Goal: Task Accomplishment & Management: Use online tool/utility

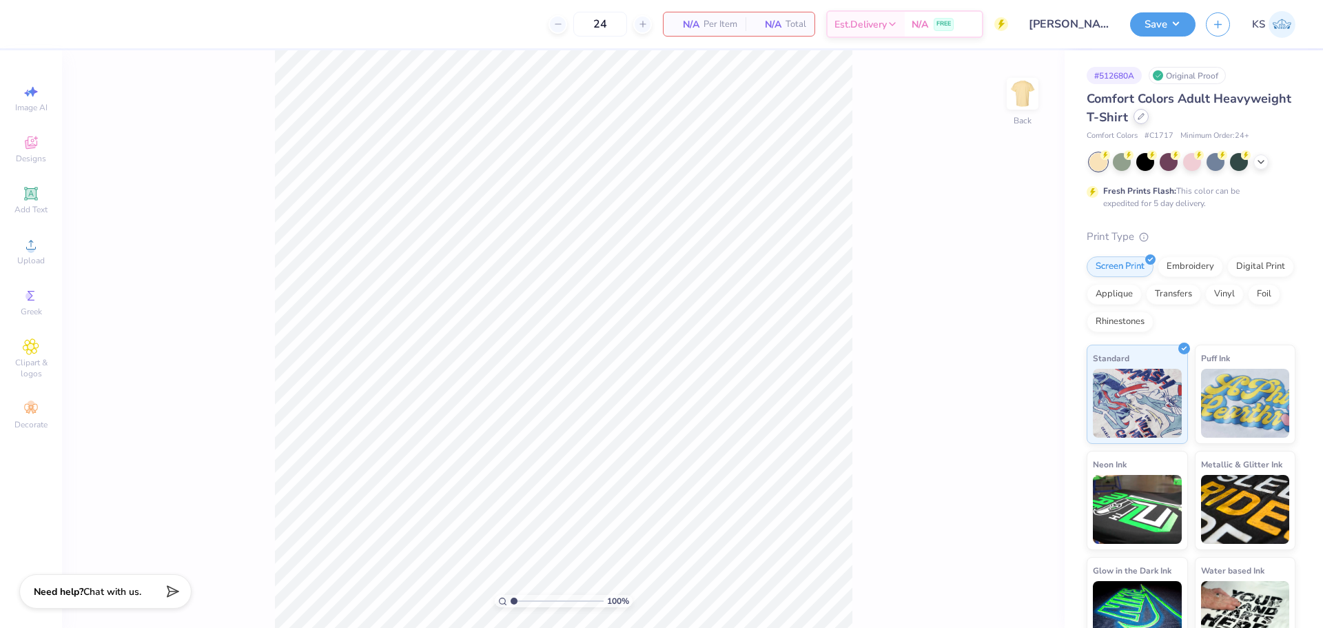
click at [1144, 119] on icon at bounding box center [1140, 116] width 7 height 7
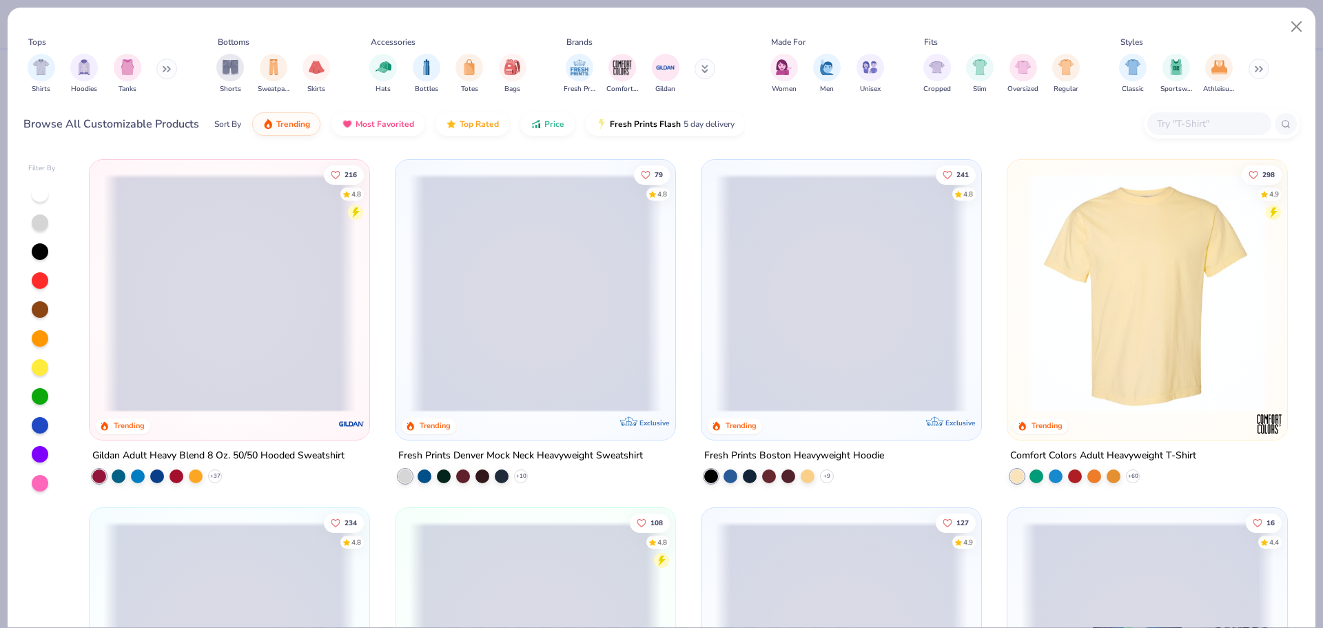
click at [1182, 125] on input "text" at bounding box center [1208, 124] width 106 height 16
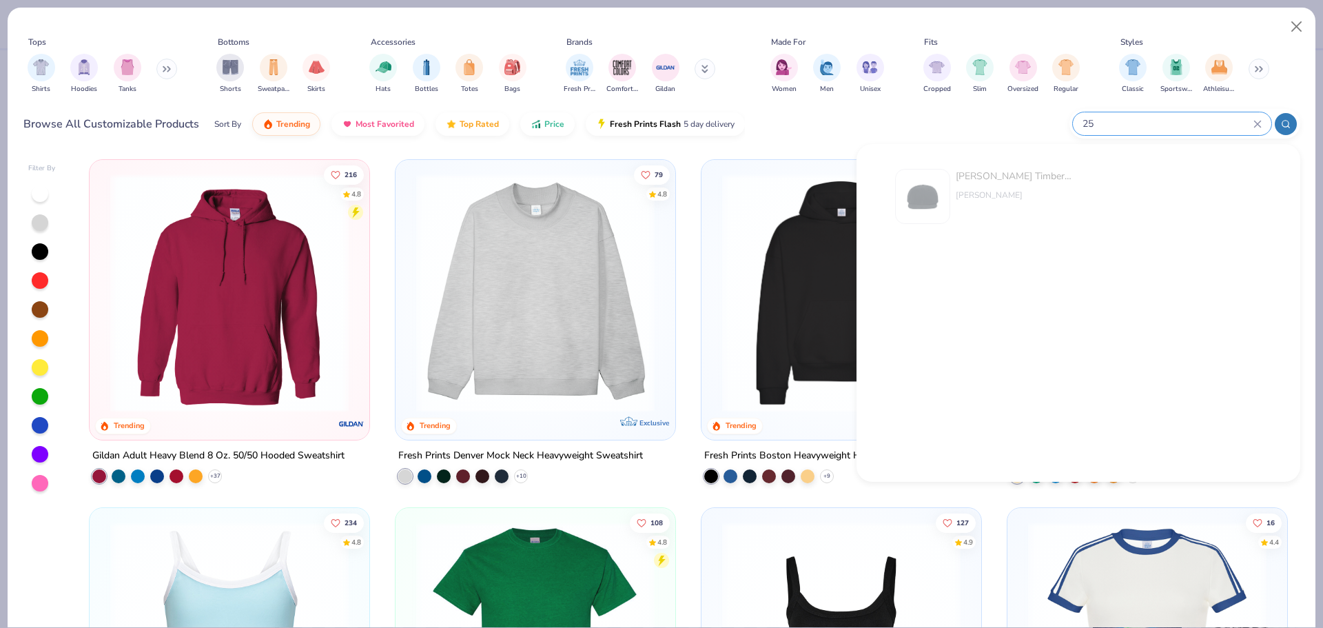
type input "2"
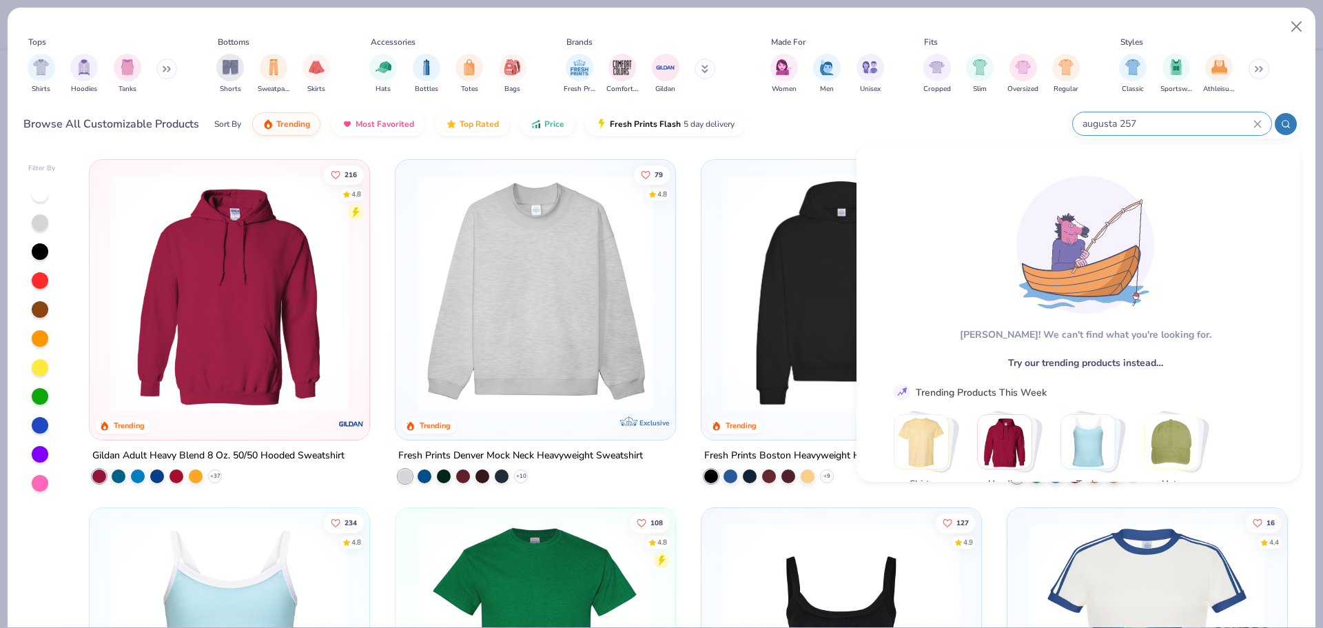
type input "augusta 257"
click at [938, 127] on div "Browse All Customizable Products Sort By Trending Most Favorited Top Rated Pric…" at bounding box center [661, 124] width 1277 height 39
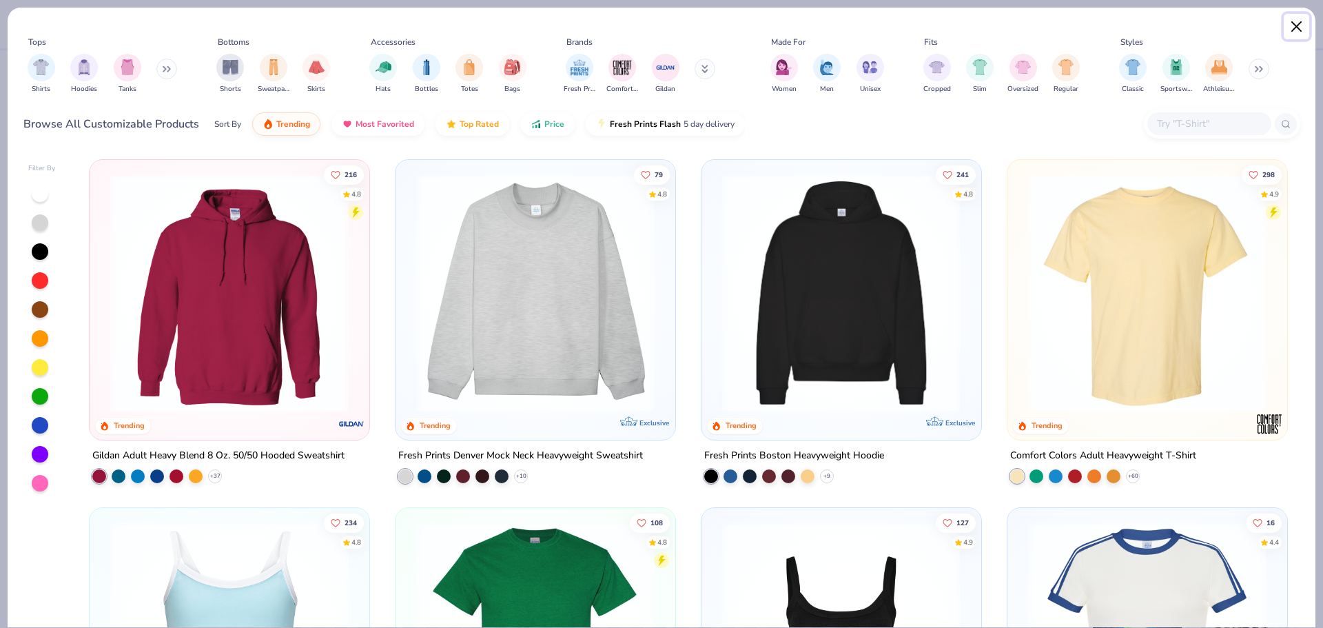
click at [1299, 25] on button "Close" at bounding box center [1296, 27] width 26 height 26
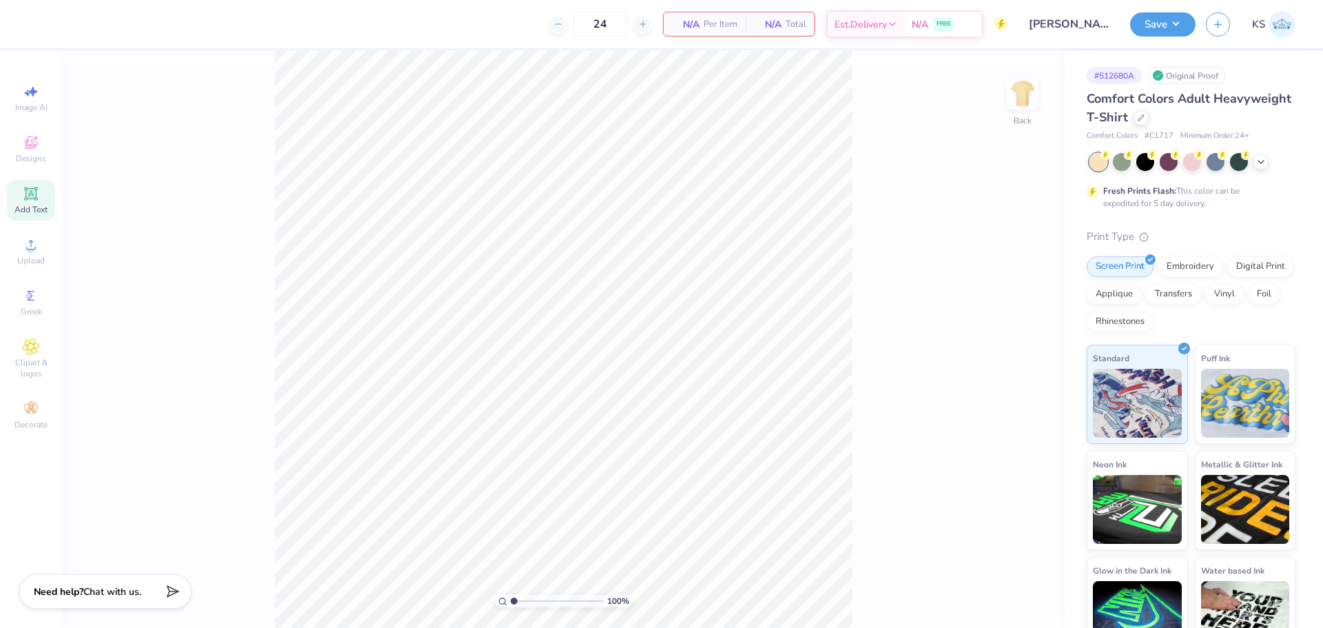
click at [30, 198] on icon at bounding box center [30, 193] width 10 height 10
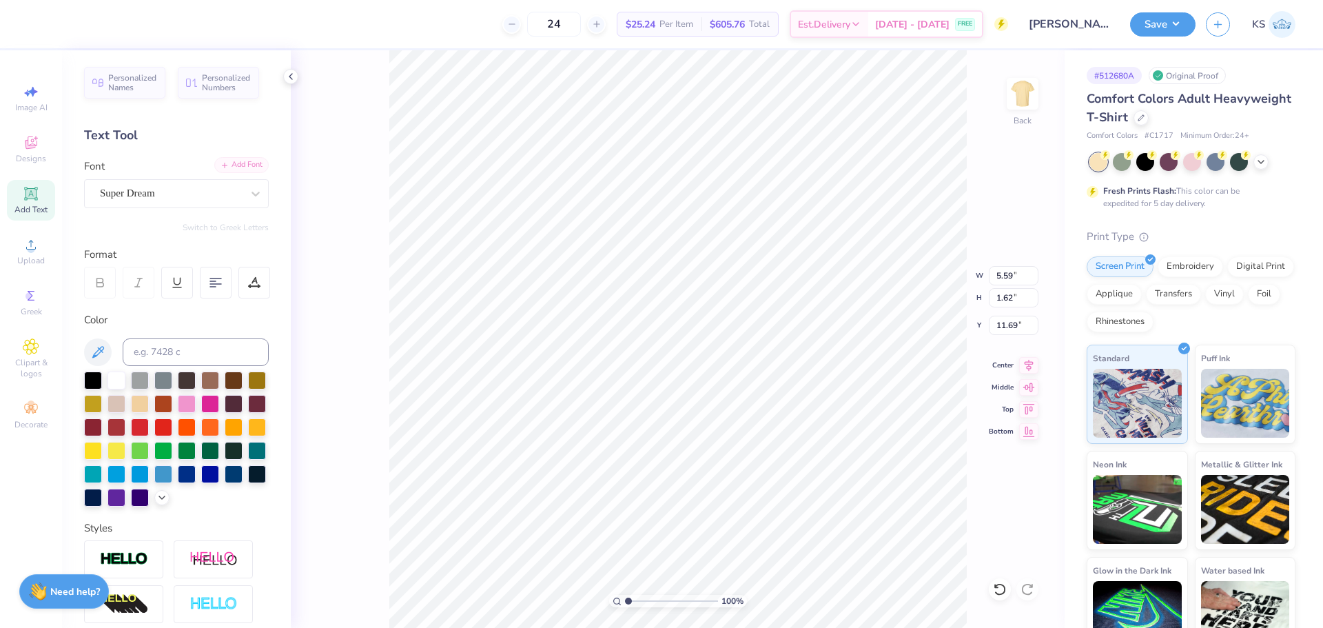
click at [234, 160] on div "Add Font" at bounding box center [241, 165] width 54 height 16
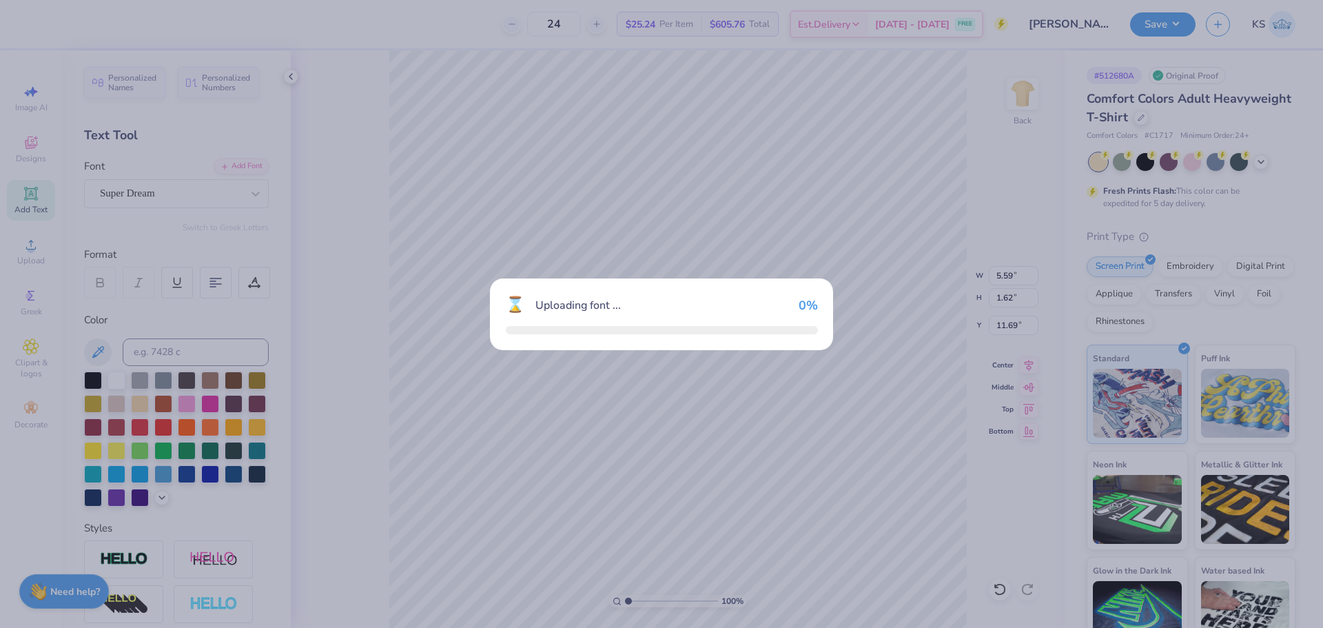
type input "4.86"
type input "1.80"
type input "11.60"
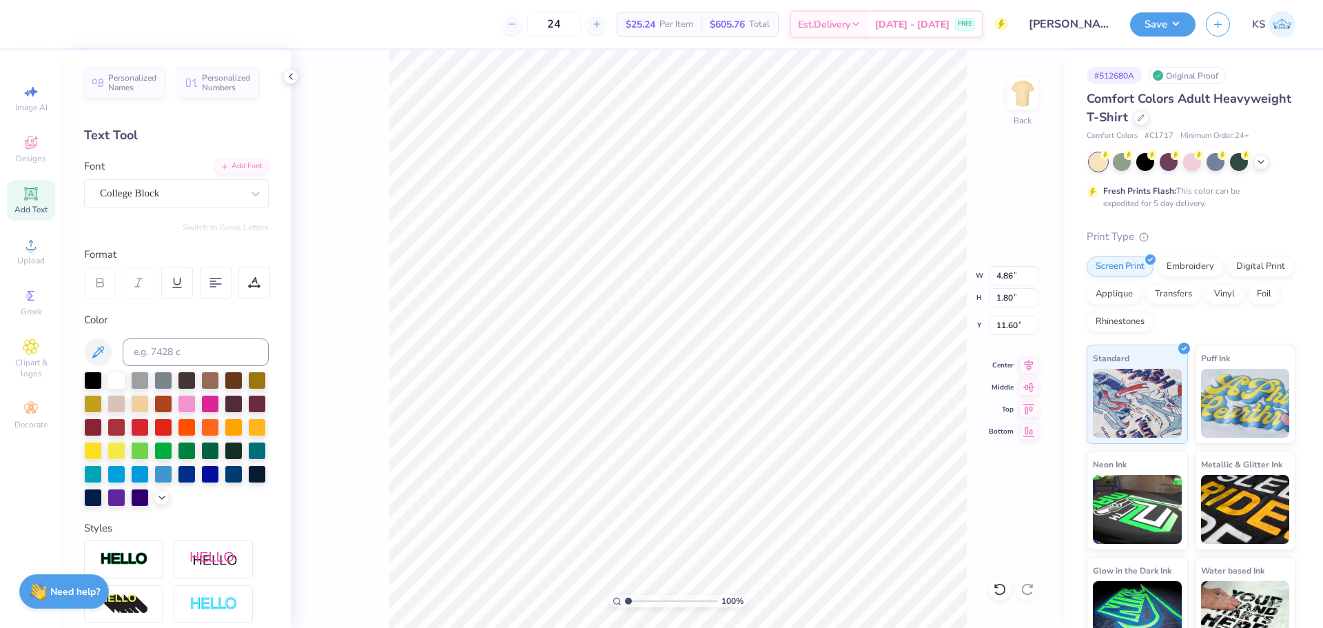
scroll to position [12, 7]
type textarea "ALPHA EPSILON PHI"
type input "14.17"
type input "1.37"
type input "11.81"
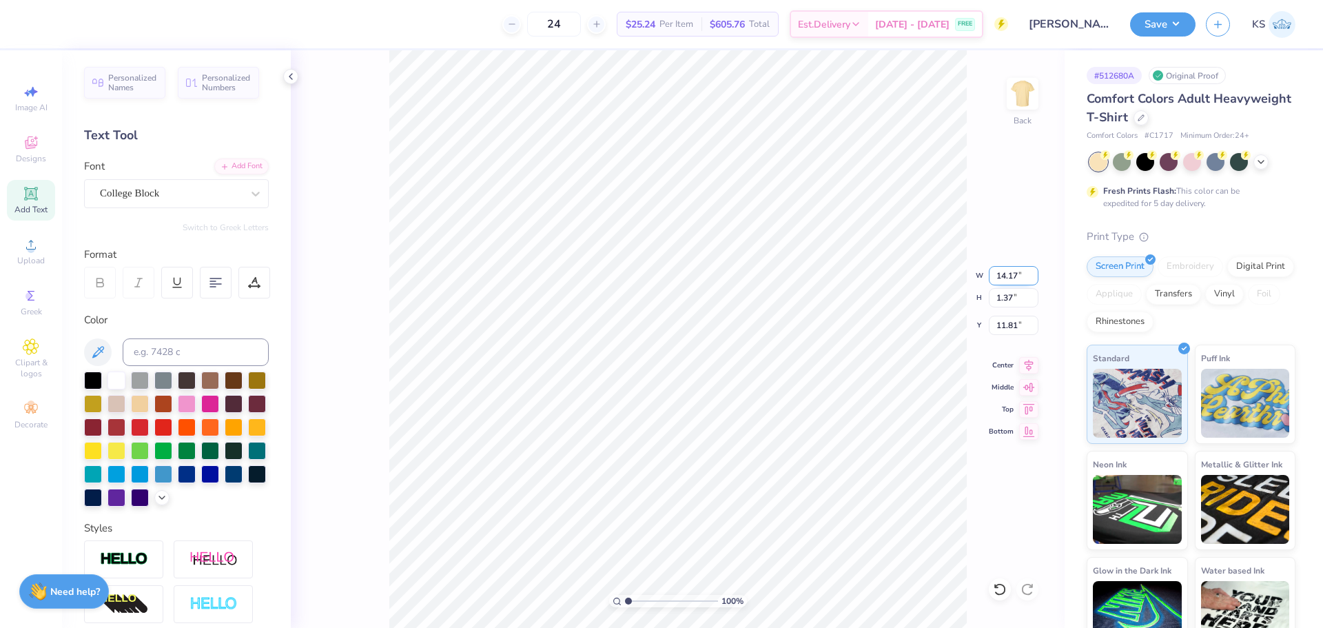
click at [1002, 278] on input "14.17" at bounding box center [1014, 275] width 50 height 19
type input "12.50"
type input "1.21"
click at [1022, 318] on input "11.89" at bounding box center [1014, 325] width 50 height 19
type input "3.00"
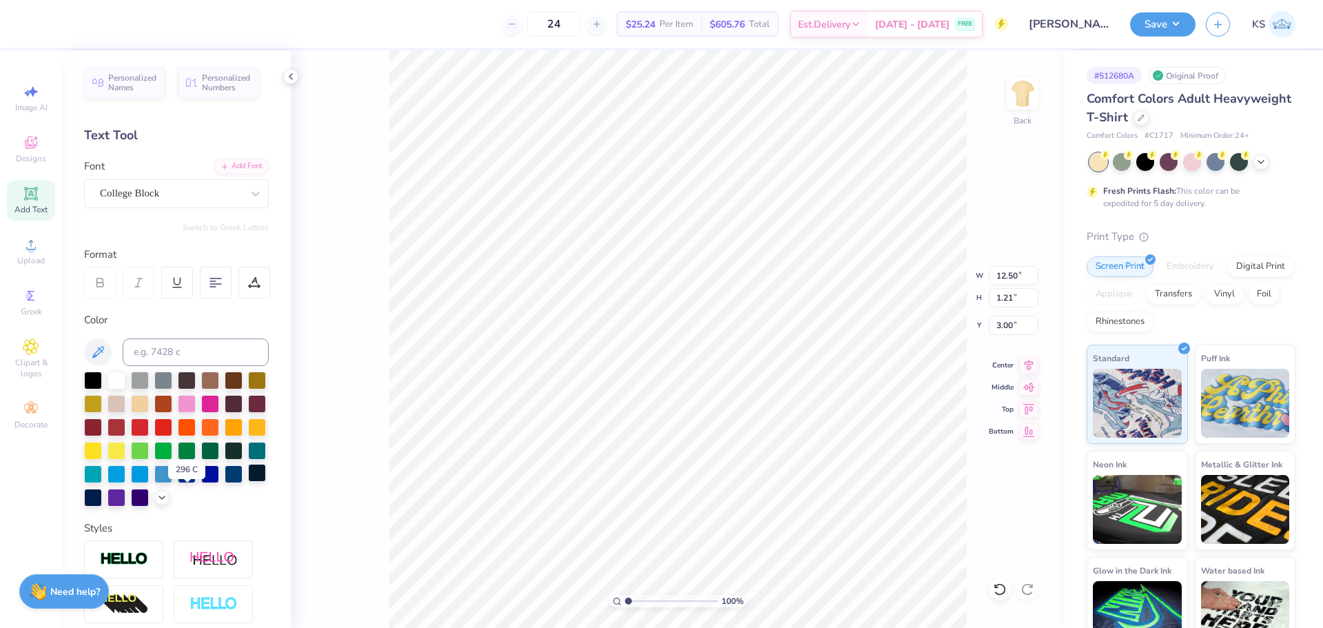
click at [248, 482] on div at bounding box center [257, 473] width 18 height 18
click at [212, 486] on div at bounding box center [176, 438] width 185 height 135
click at [102, 491] on div at bounding box center [93, 496] width 18 height 18
click at [1004, 591] on icon at bounding box center [999, 589] width 12 height 12
type input "3.00"
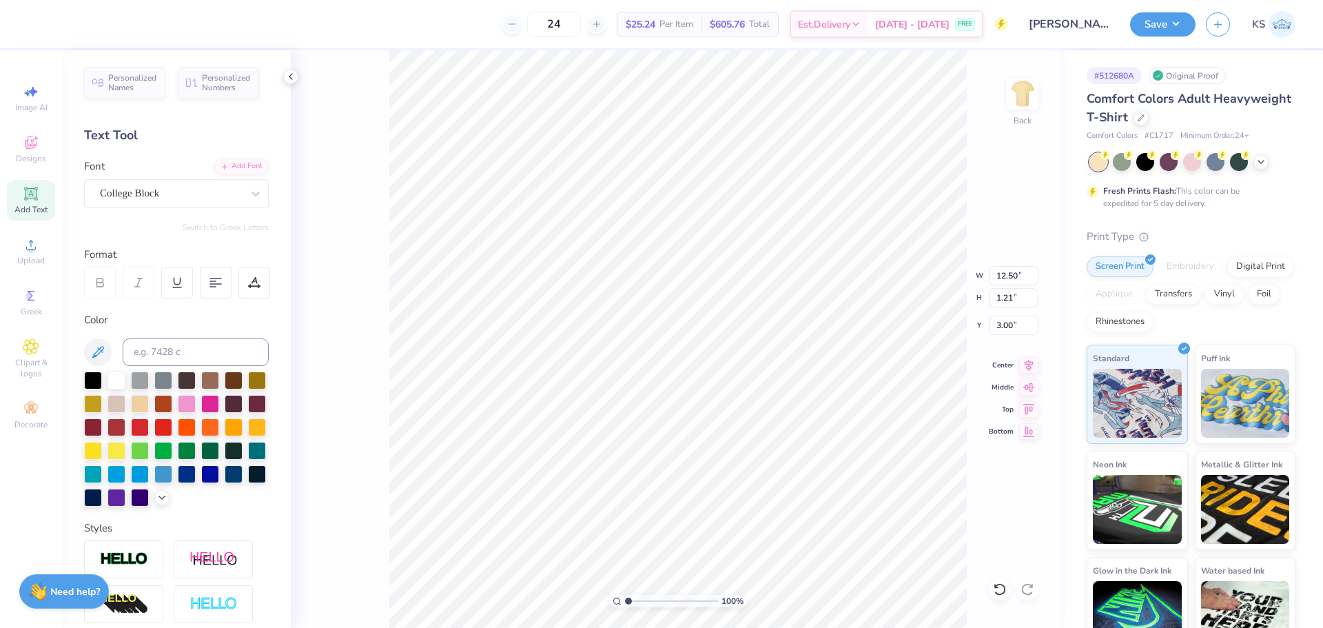
type input "4.60"
click at [1032, 356] on icon at bounding box center [1028, 363] width 19 height 17
type textarea "[GEOGRAPHIC_DATA], [GEOGRAPHIC_DATA]"
type input "7.30"
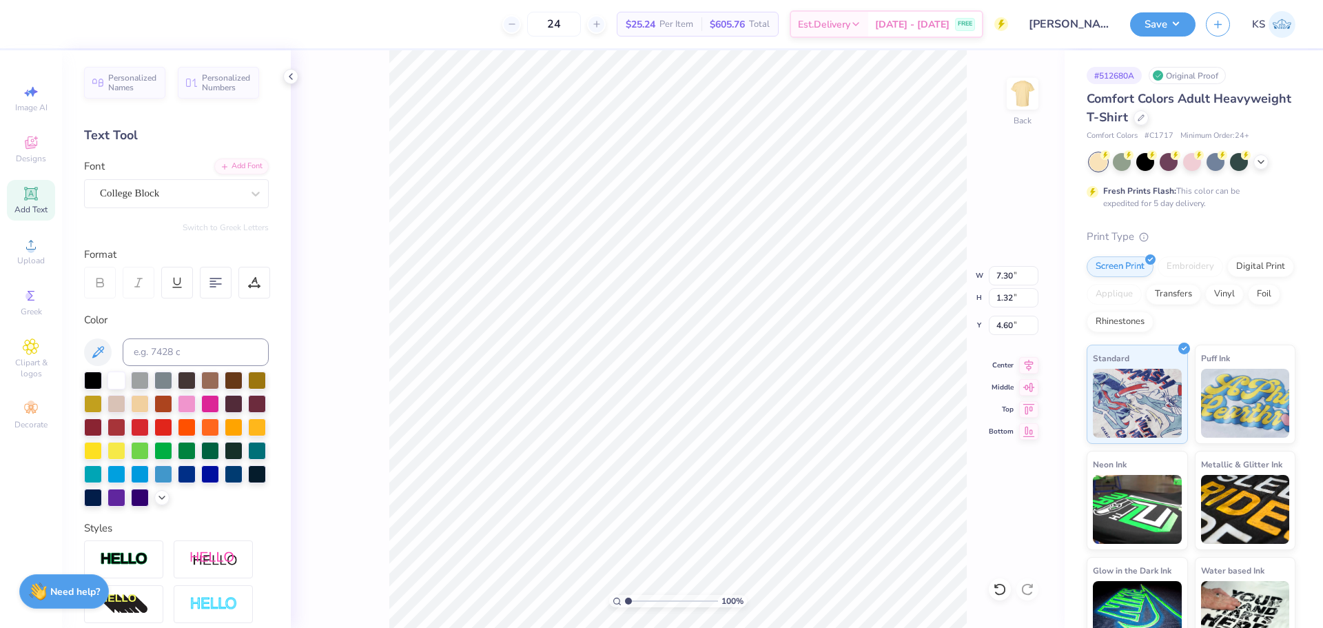
type input "1.32"
type input "4.54"
drag, startPoint x: 1002, startPoint y: 587, endPoint x: 969, endPoint y: 559, distance: 43.0
click at [1002, 587] on icon at bounding box center [1000, 589] width 14 height 14
type input "4.54"
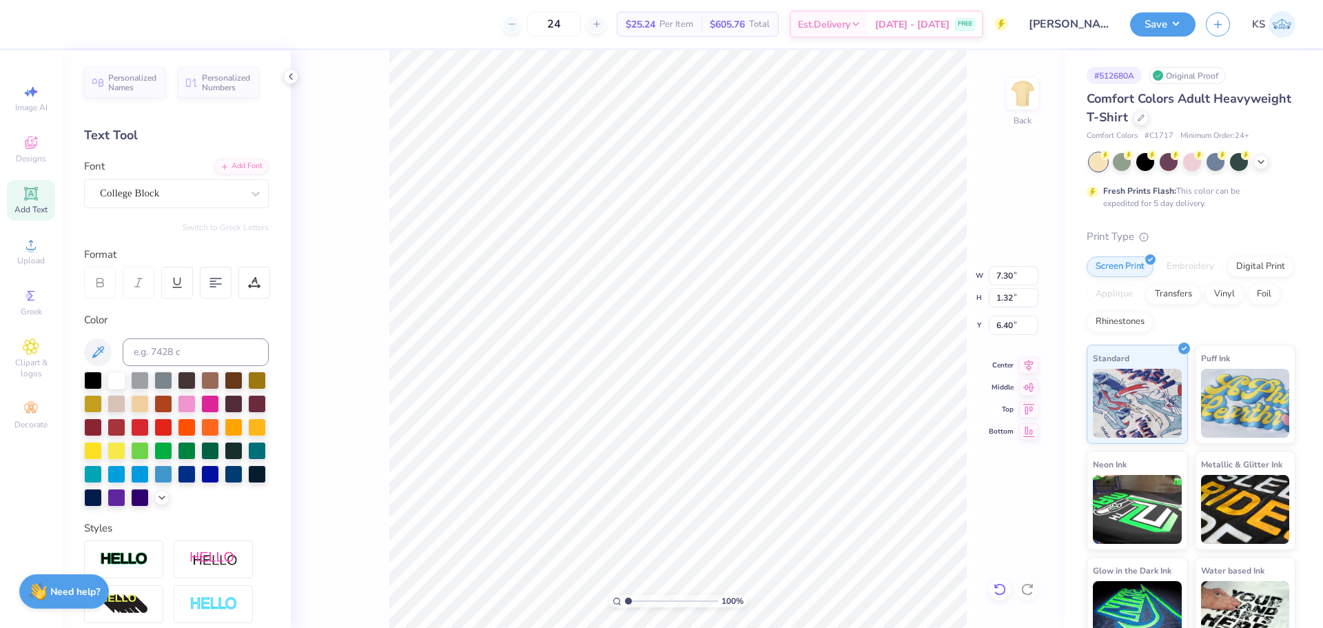
click at [1000, 590] on icon at bounding box center [1000, 589] width 14 height 14
type input "8.72"
type textarea "09"
type input "1.43"
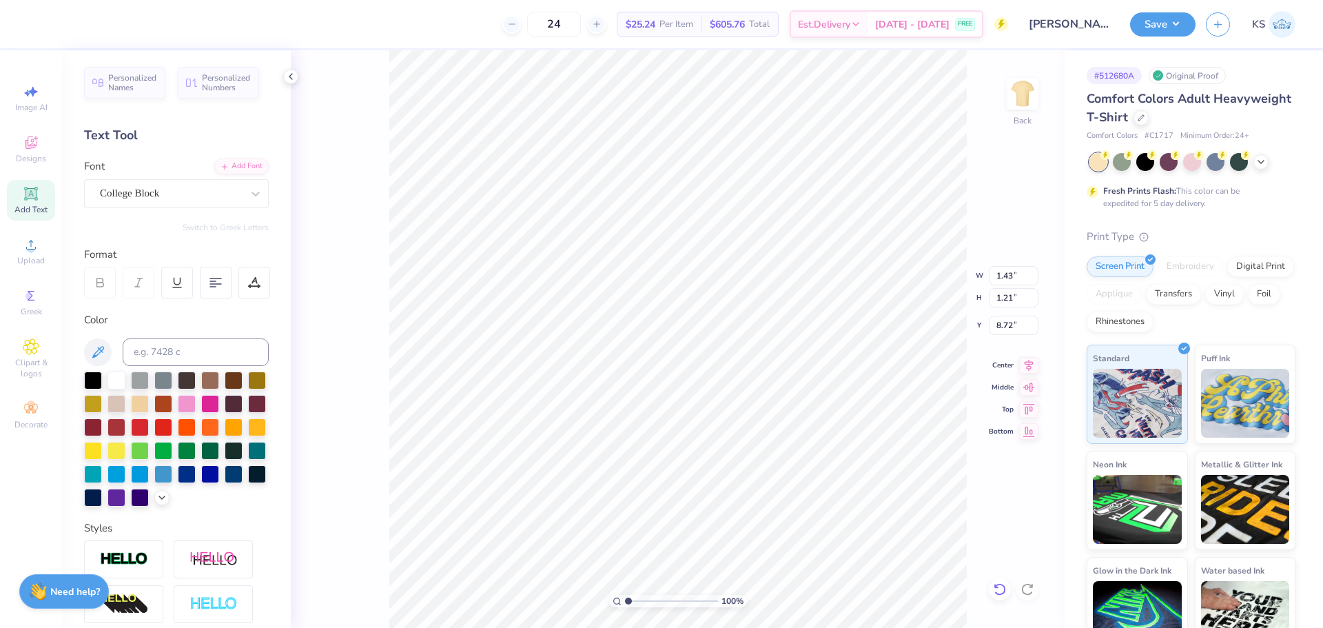
type input "1.21"
type input "8.77"
click at [1002, 273] on input "1.43" at bounding box center [1014, 275] width 50 height 19
type input "12.00"
type input "10.18"
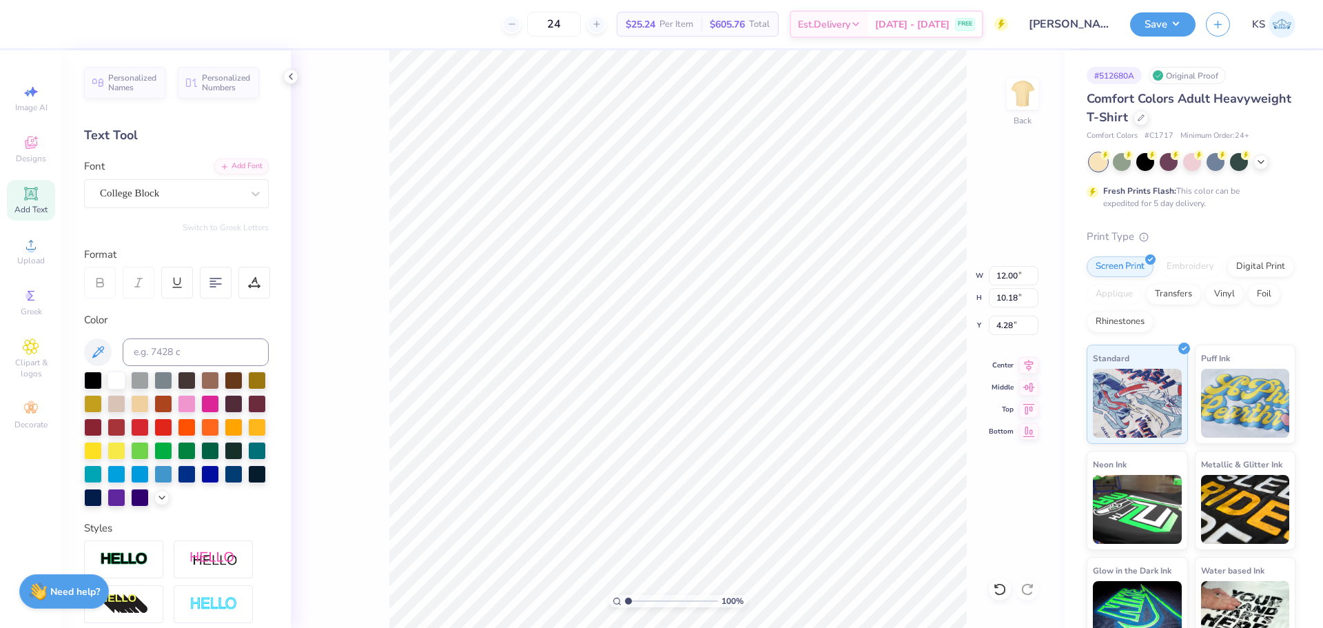
type input "6.39"
click at [1026, 357] on icon at bounding box center [1028, 363] width 19 height 17
click at [1011, 274] on input "12.00" at bounding box center [1014, 275] width 50 height 19
type input "8.00"
type input "6.79"
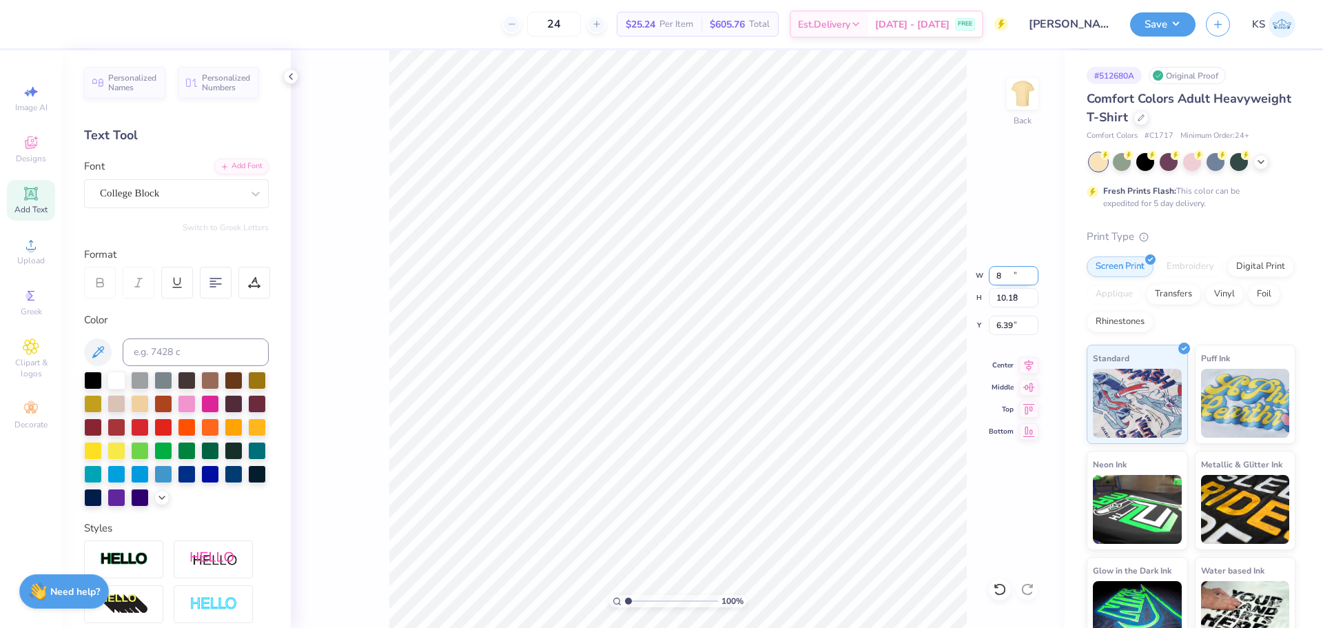
type input "8.09"
type input "7.30"
type input "1.32"
type input "4.54"
click at [1001, 273] on input "7.30" at bounding box center [1014, 275] width 50 height 19
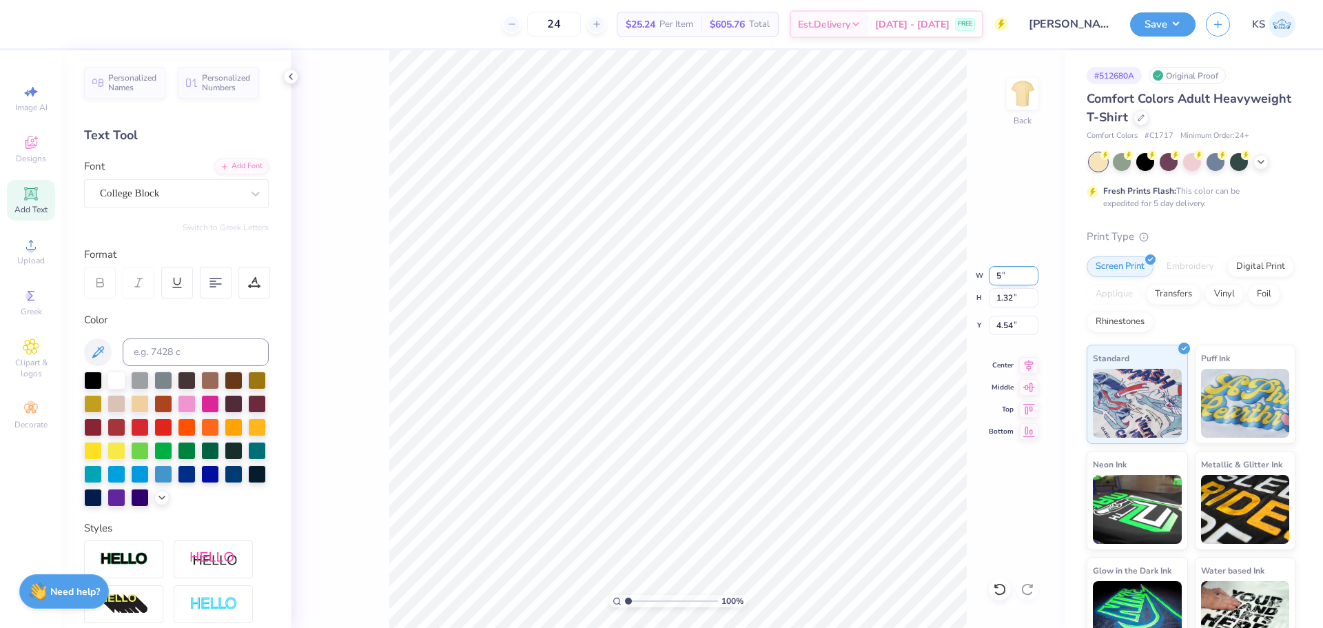
type input "5.00"
type input "0.90"
type input "4.46"
type input "5.91"
click at [1024, 363] on icon at bounding box center [1028, 363] width 19 height 17
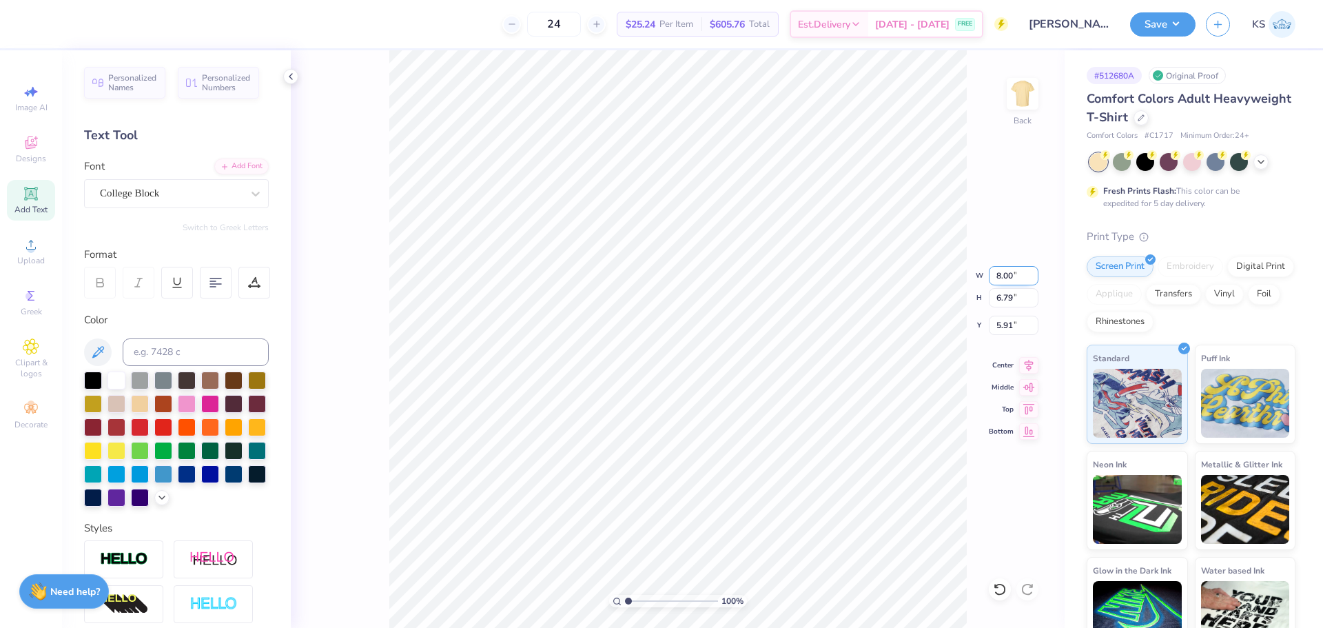
click at [1002, 272] on input "8.00" at bounding box center [1014, 275] width 50 height 19
type input "10.00"
type input "8.49"
type input "6.00"
click at [1026, 360] on icon at bounding box center [1028, 363] width 9 height 12
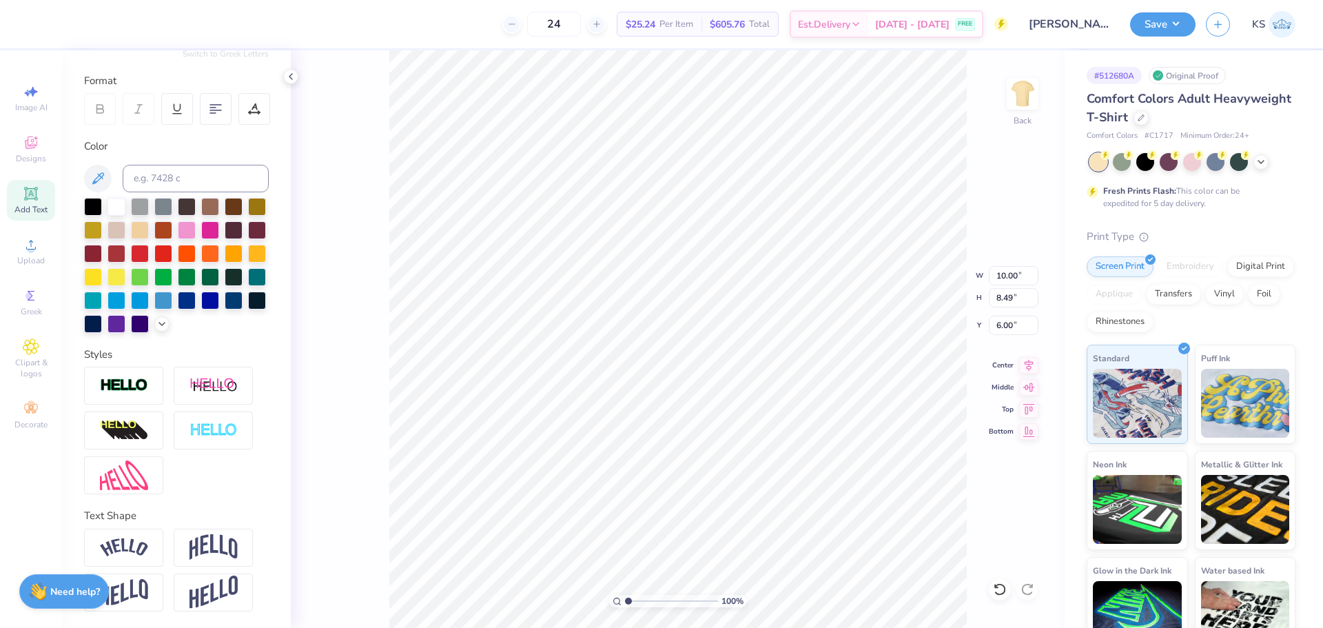
scroll to position [197, 0]
click at [154, 387] on div at bounding box center [123, 385] width 79 height 38
type input "10.14"
type input "8.63"
type input "5.93"
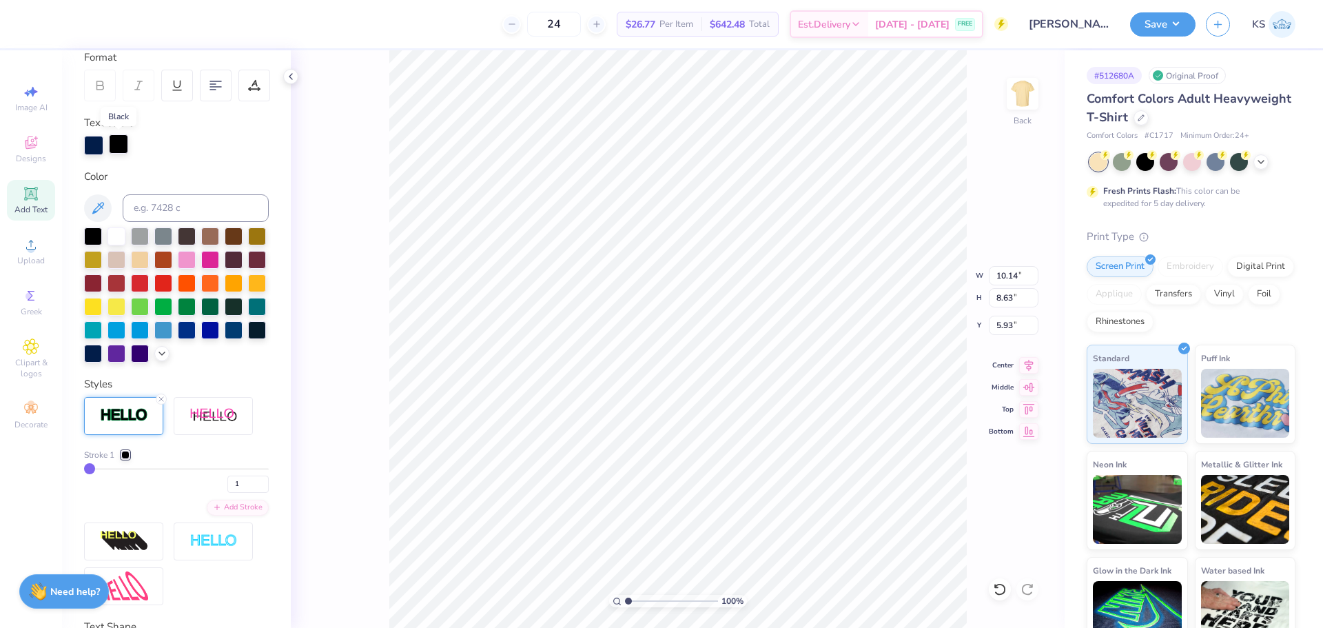
click at [119, 136] on div at bounding box center [118, 143] width 19 height 19
click at [149, 285] on div at bounding box center [140, 282] width 18 height 18
type input "2"
click at [251, 493] on input "2" at bounding box center [247, 483] width 41 height 17
type input "2"
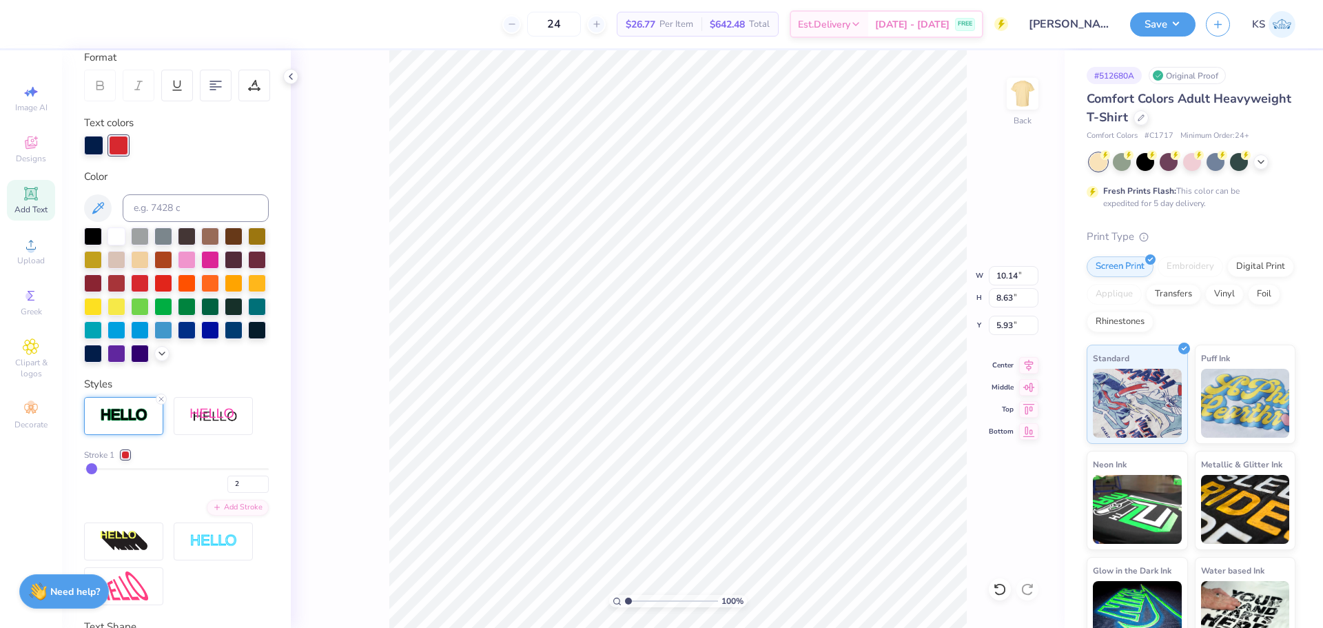
click at [264, 478] on div "Personalized Names Personalized Numbers Text Tool Add Font Font College Block S…" at bounding box center [176, 338] width 229 height 577
type input "10.29"
type input "8.77"
type input "5.86"
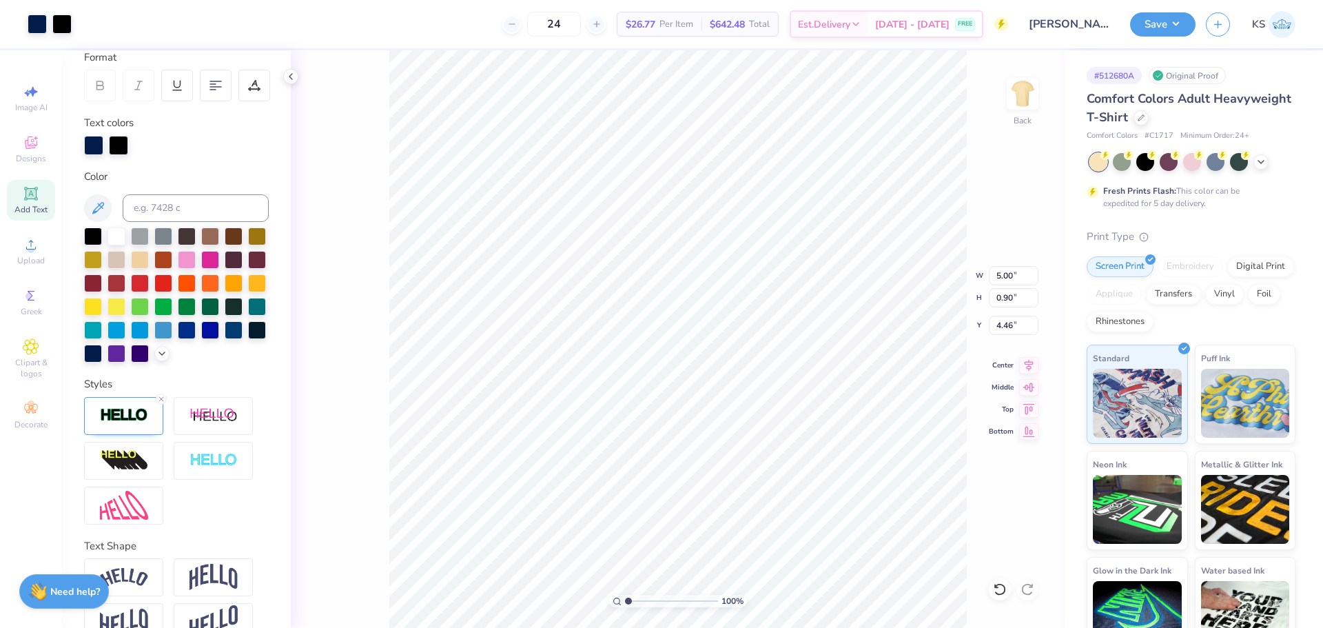
type input "5.01"
type input "0.92"
type input "1.26"
click at [1032, 366] on icon at bounding box center [1028, 363] width 19 height 17
click at [1003, 298] on input "0.92" at bounding box center [1014, 297] width 50 height 19
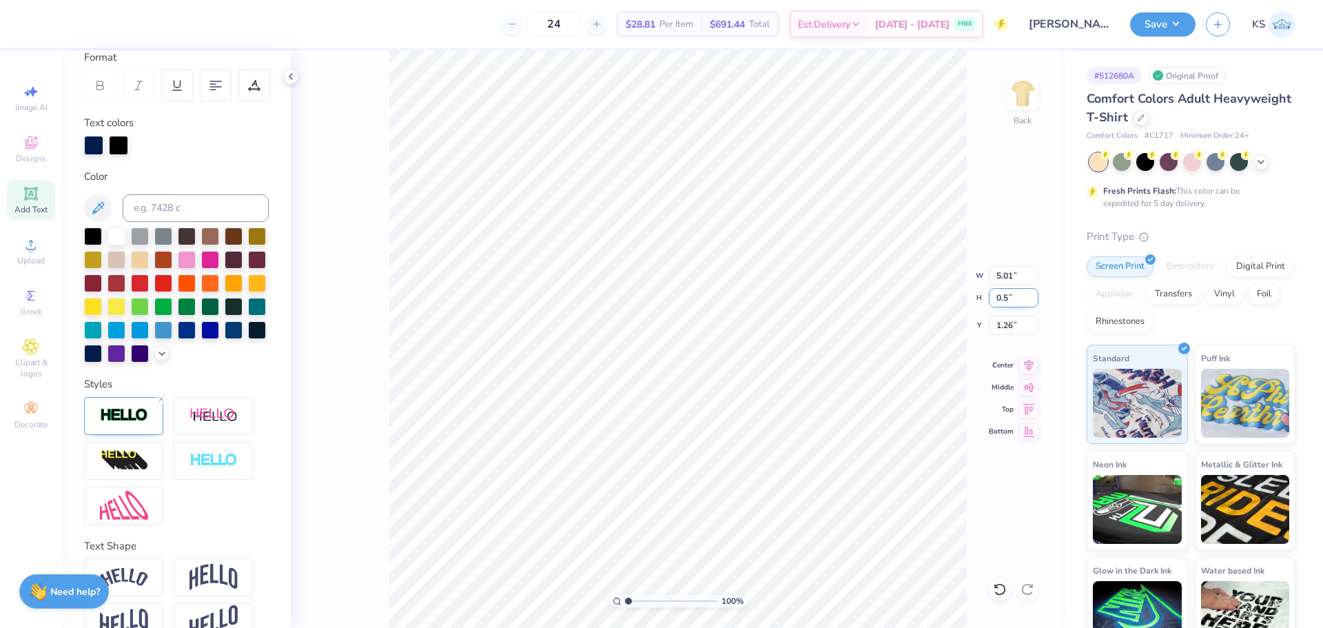
type input "0.5"
type input "2.74"
type input "0.50"
type input "1.47"
type input "2.15"
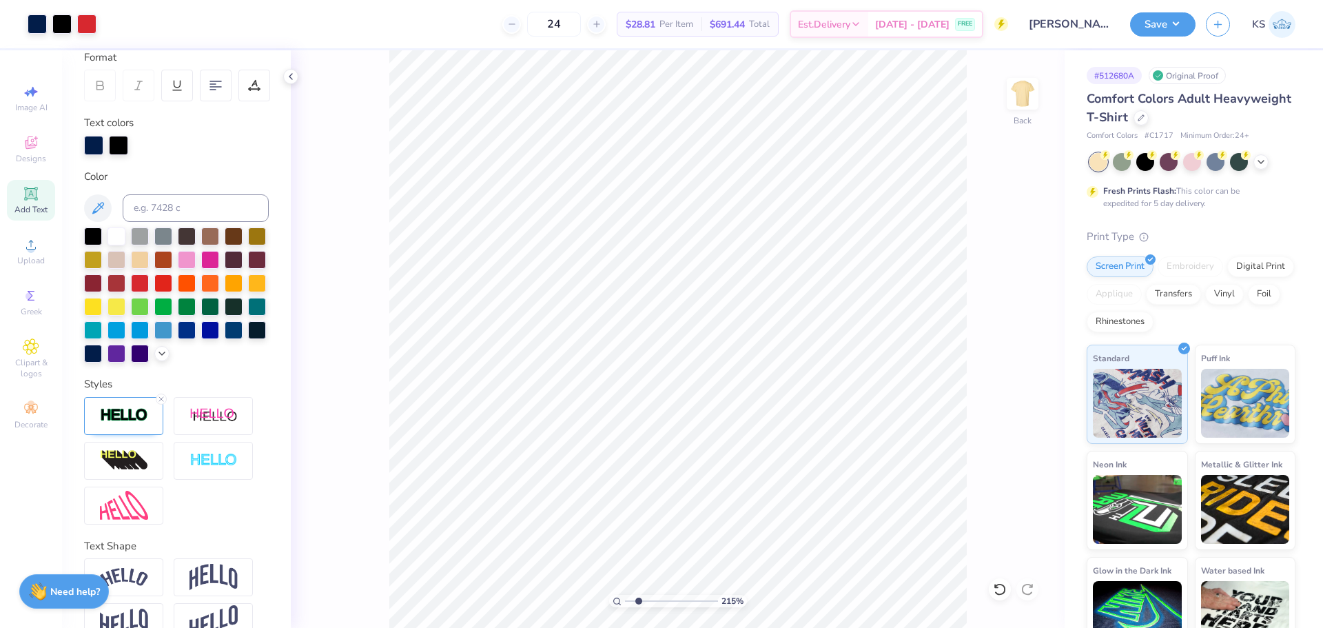
click at [639, 600] on input "range" at bounding box center [671, 601] width 93 height 12
type input "5.05"
click at [1033, 360] on icon at bounding box center [1028, 363] width 19 height 17
type input "1.86"
click at [636, 603] on input "range" at bounding box center [671, 601] width 93 height 12
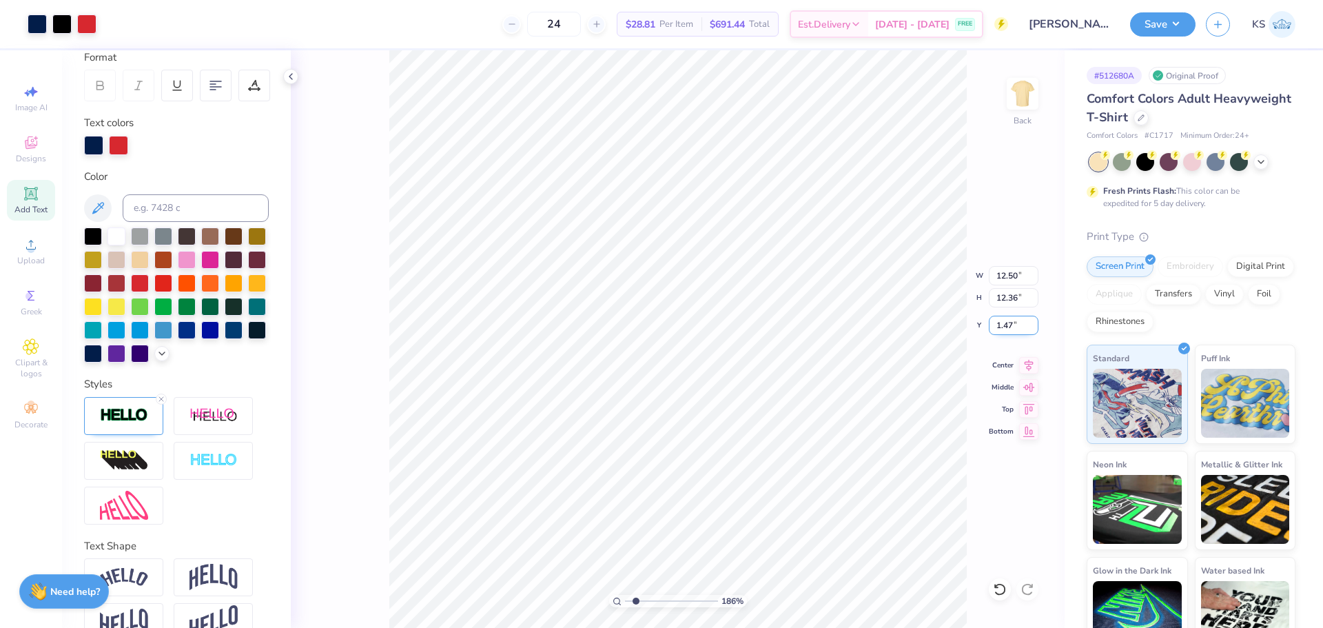
click at [1020, 327] on input "1.47" at bounding box center [1014, 325] width 50 height 19
type input "1.50"
drag, startPoint x: 634, startPoint y: 600, endPoint x: 614, endPoint y: 595, distance: 20.6
type input "1"
click at [625, 599] on input "range" at bounding box center [671, 601] width 93 height 12
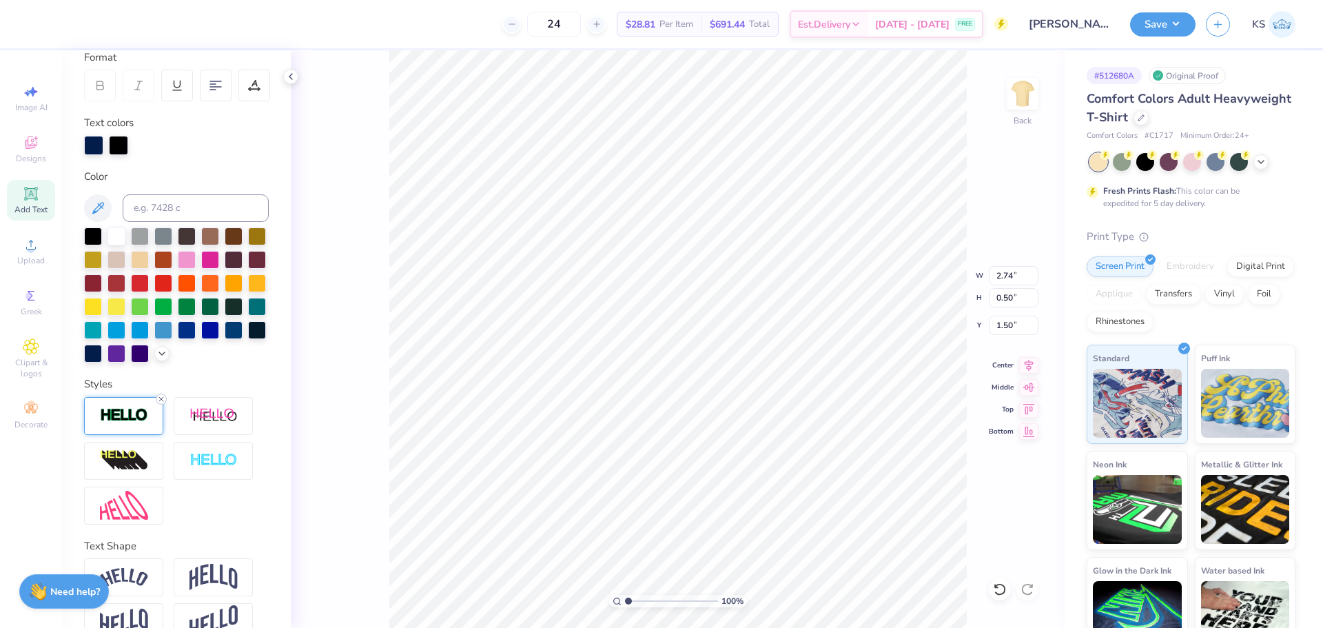
click at [161, 403] on icon at bounding box center [161, 399] width 8 height 8
type input "2.73"
type input "0.49"
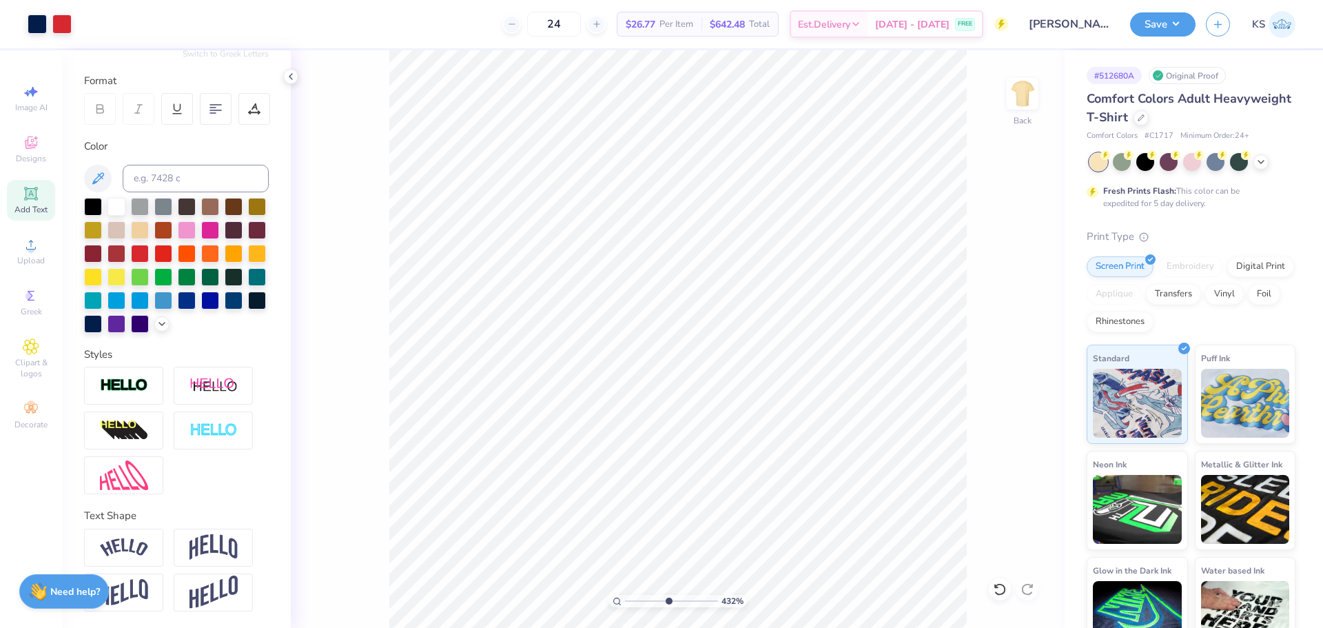
drag, startPoint x: 659, startPoint y: 600, endPoint x: 668, endPoint y: 597, distance: 9.6
click at [668, 598] on input "range" at bounding box center [671, 601] width 93 height 12
drag, startPoint x: 665, startPoint y: 599, endPoint x: 624, endPoint y: 595, distance: 41.5
type input "1"
click at [625, 598] on input "range" at bounding box center [671, 601] width 93 height 12
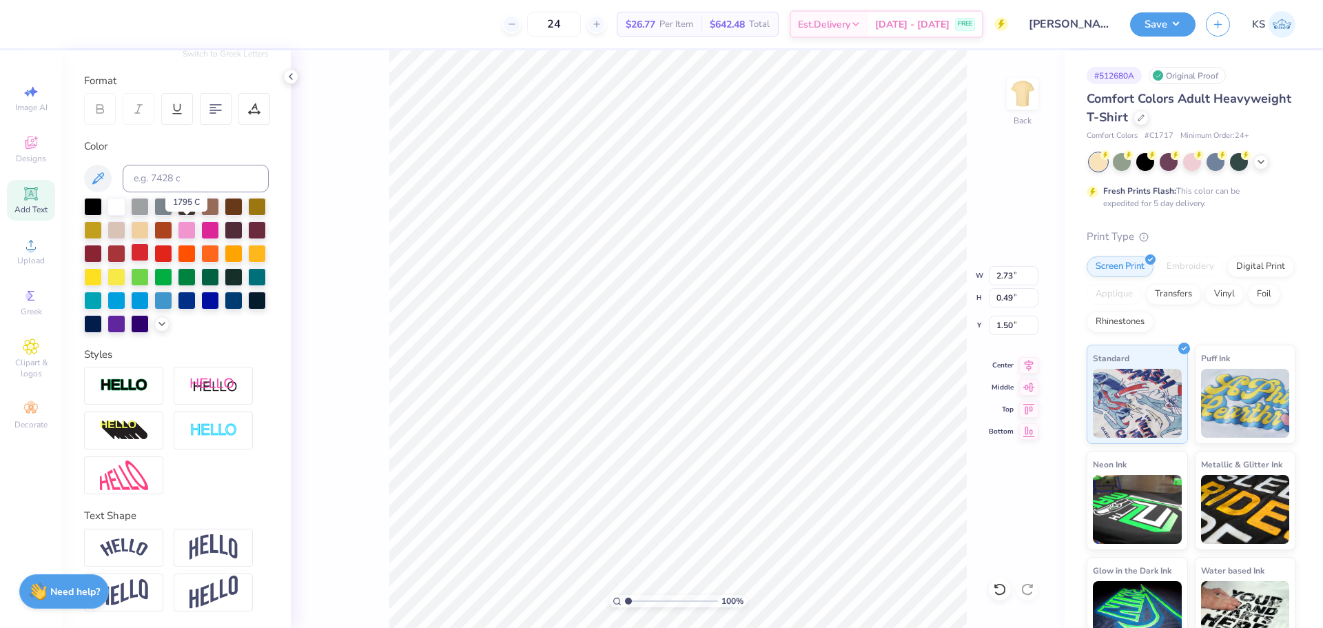
click at [149, 243] on div at bounding box center [140, 252] width 18 height 18
click at [142, 387] on img at bounding box center [124, 386] width 48 height 16
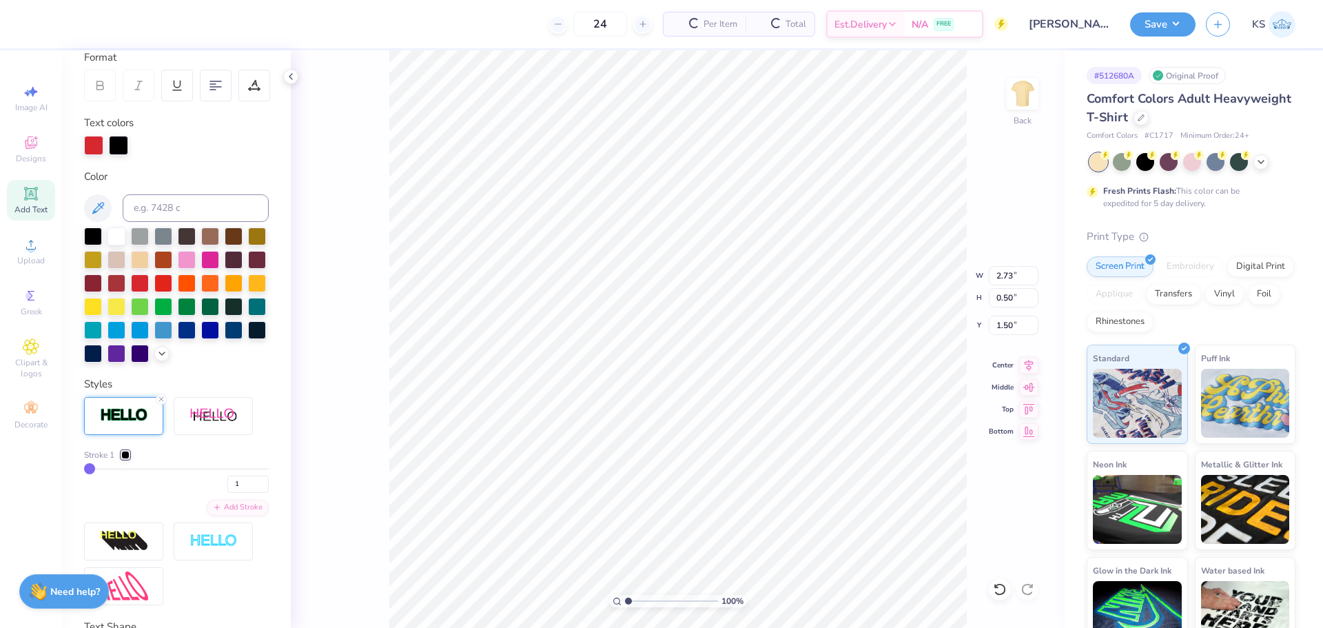
type input "0.50"
click at [102, 352] on div at bounding box center [93, 352] width 18 height 18
click at [1001, 590] on icon at bounding box center [1000, 589] width 14 height 14
click at [123, 141] on div at bounding box center [118, 143] width 19 height 19
click at [102, 353] on div at bounding box center [93, 352] width 18 height 18
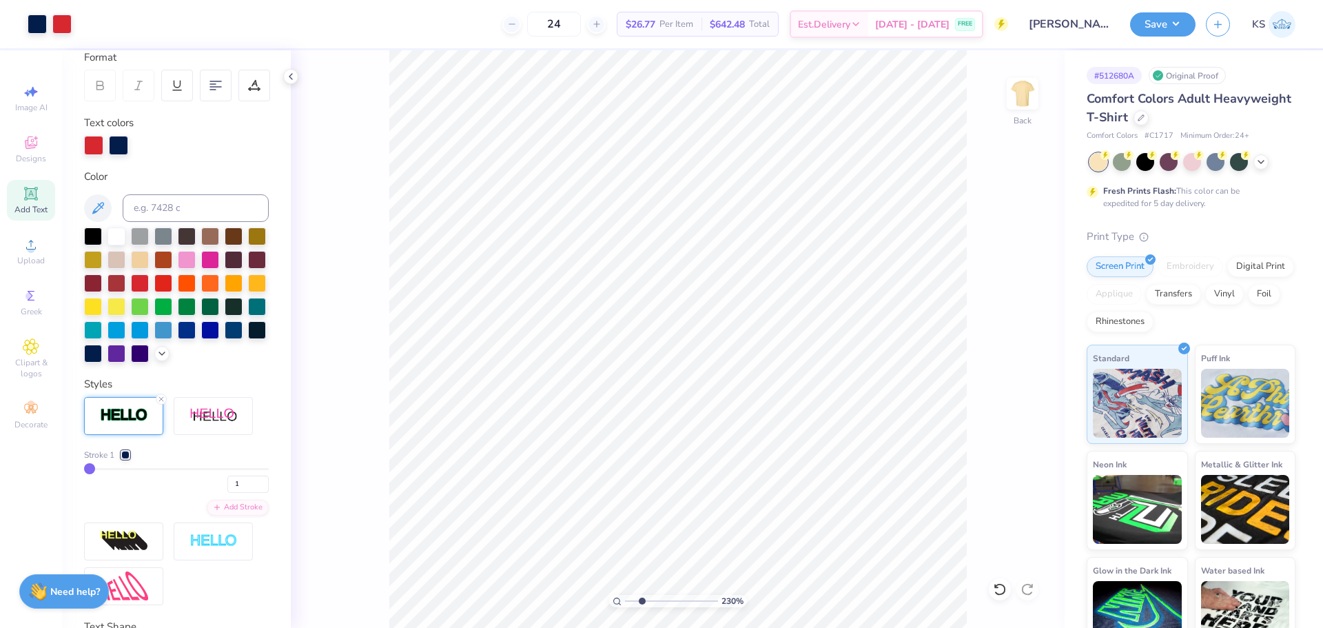
click at [642, 601] on input "range" at bounding box center [671, 601] width 93 height 12
type input "4.09"
click at [657, 599] on input "range" at bounding box center [671, 601] width 93 height 12
type input "2"
click at [252, 493] on input "2" at bounding box center [247, 483] width 41 height 17
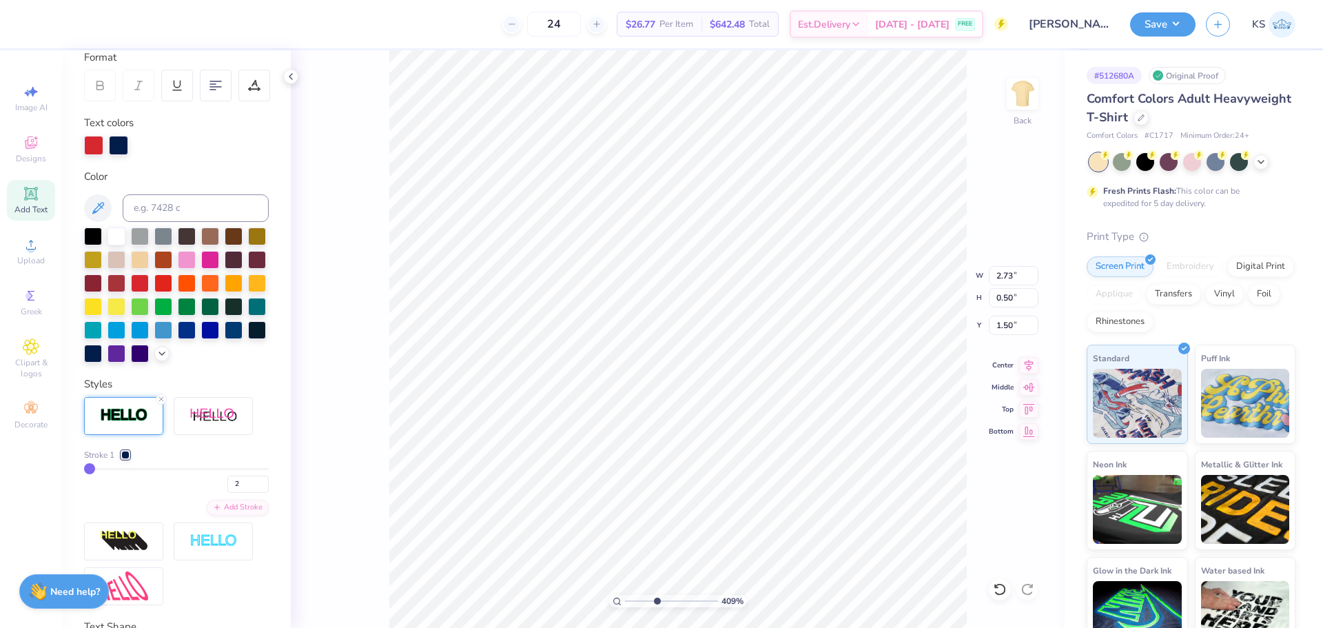
type input "2"
click at [261, 483] on div "Personalized Names Personalized Numbers Text Tool Add Font Font College Block S…" at bounding box center [176, 338] width 229 height 577
type input "2.74"
type input "0.51"
drag, startPoint x: 593, startPoint y: 590, endPoint x: 504, endPoint y: 580, distance: 90.2
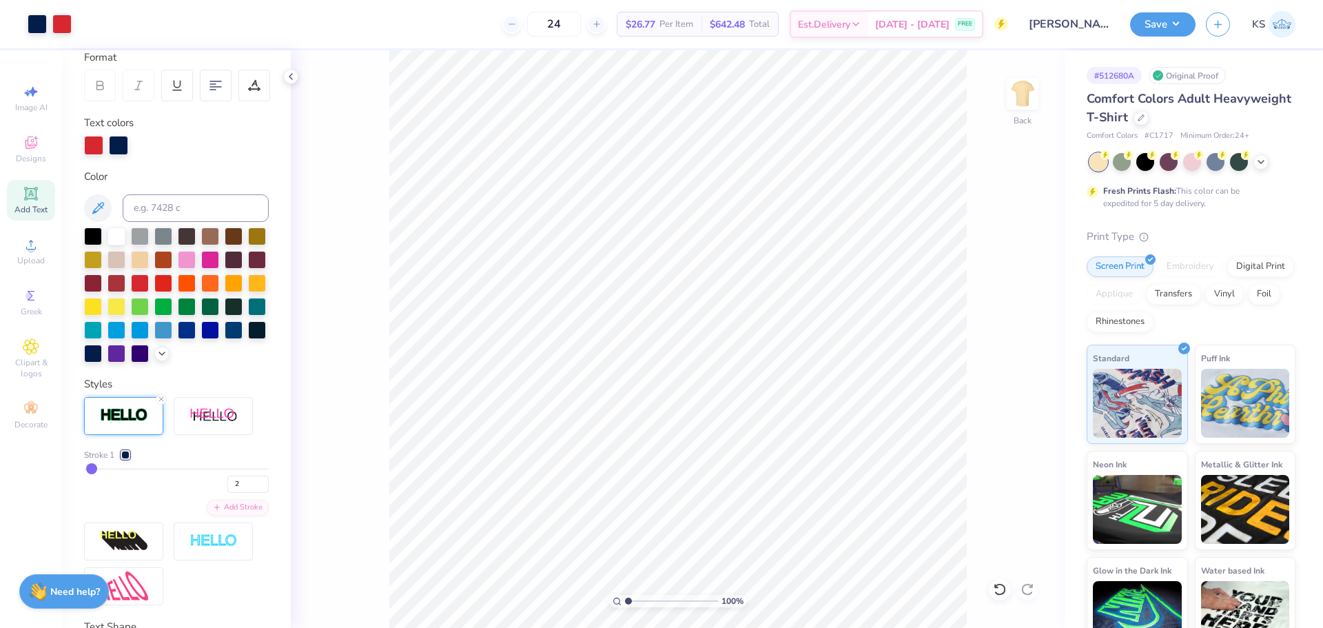
type input "1"
click at [625, 595] on input "range" at bounding box center [671, 601] width 93 height 12
click at [1184, 14] on button "Save" at bounding box center [1162, 22] width 65 height 24
click at [158, 403] on icon at bounding box center [161, 399] width 8 height 8
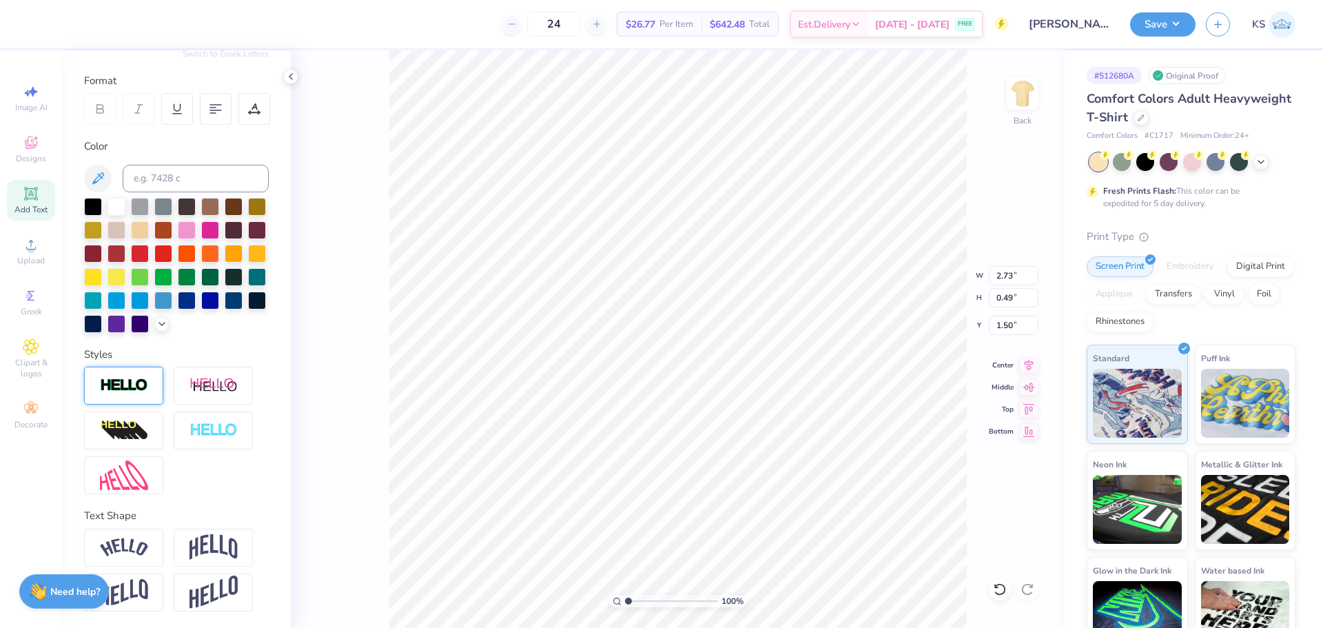
type input "2.73"
type input "0.49"
type input "10.29"
type input "8.77"
type input "5.08"
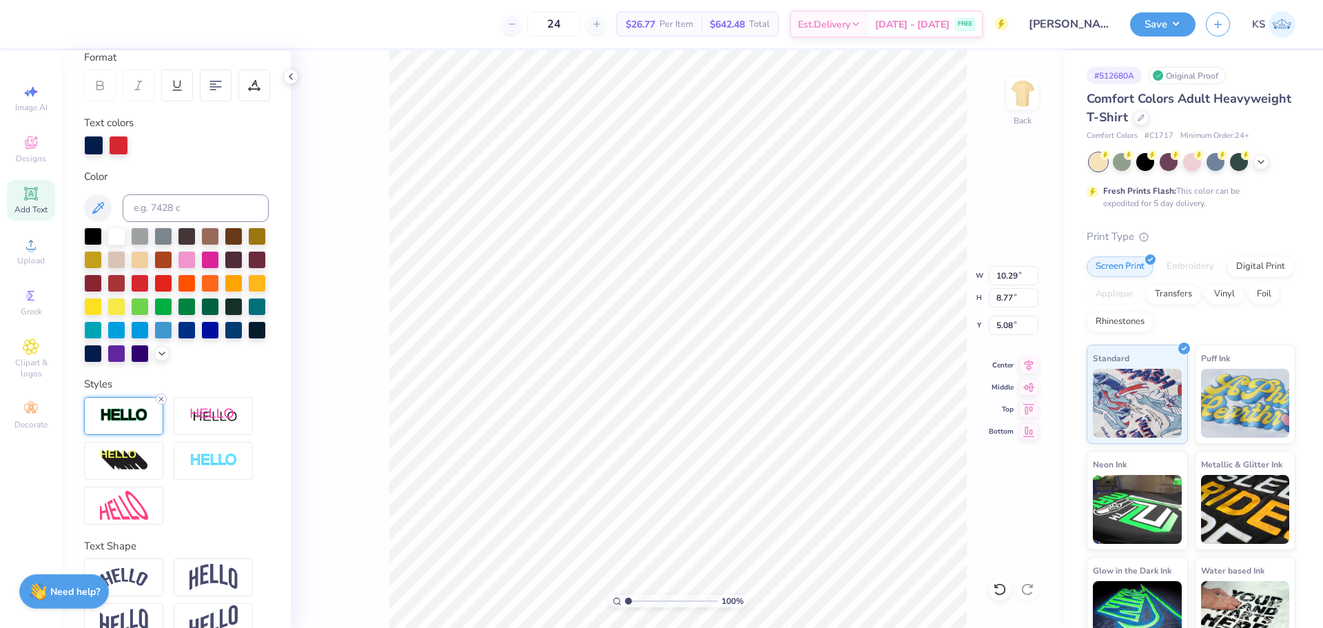
click at [162, 404] on div at bounding box center [161, 398] width 11 height 11
type input "10.00"
type input "8.49"
type input "5.23"
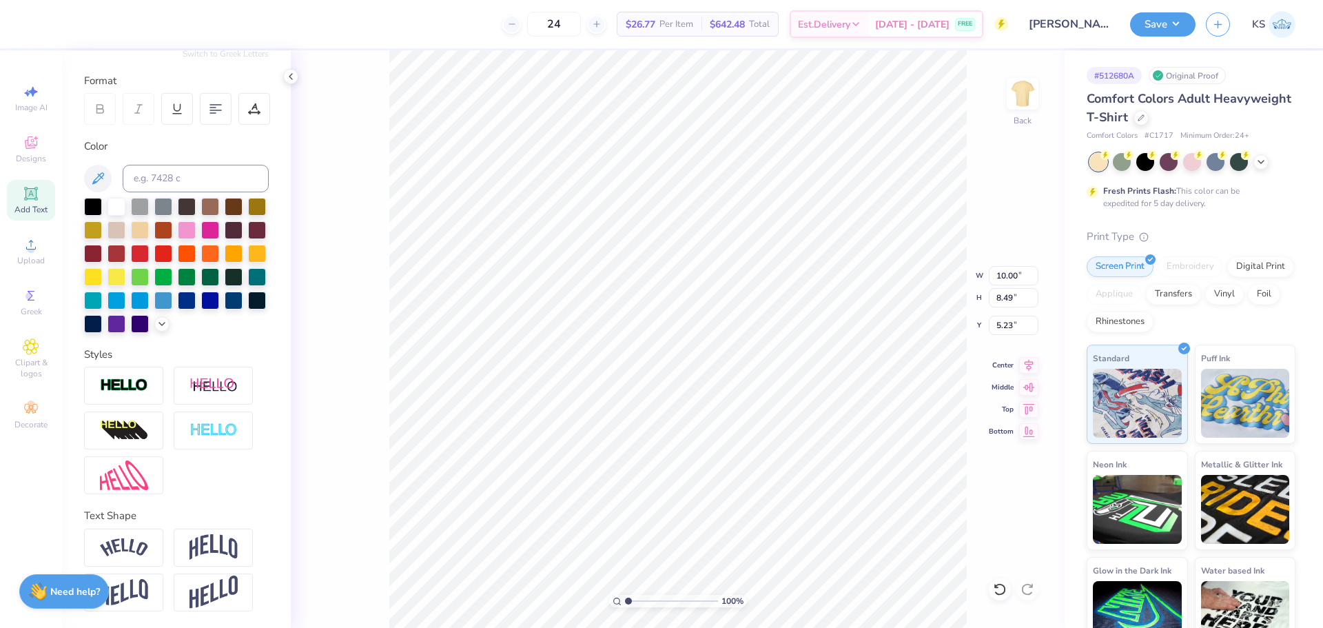
type input "2.73"
type input "0.49"
type input "1.50"
click at [102, 313] on div at bounding box center [93, 322] width 18 height 18
click at [1189, 20] on button "Save" at bounding box center [1162, 22] width 65 height 24
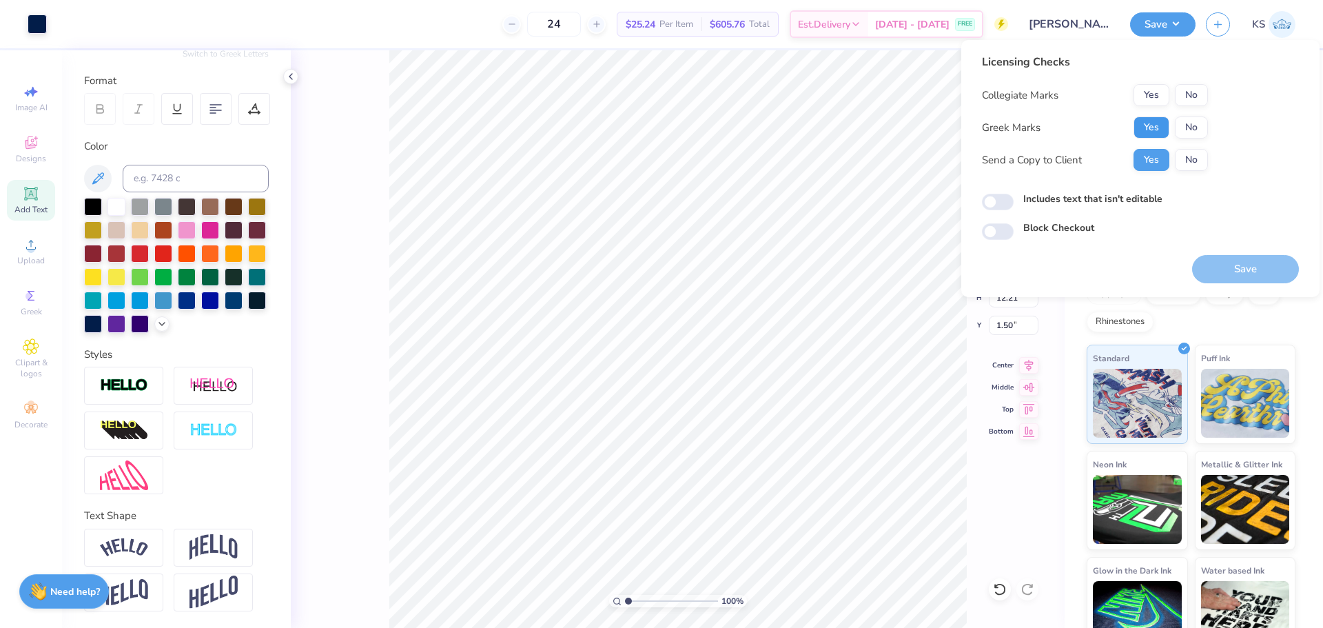
click at [1164, 119] on button "Yes" at bounding box center [1151, 127] width 36 height 22
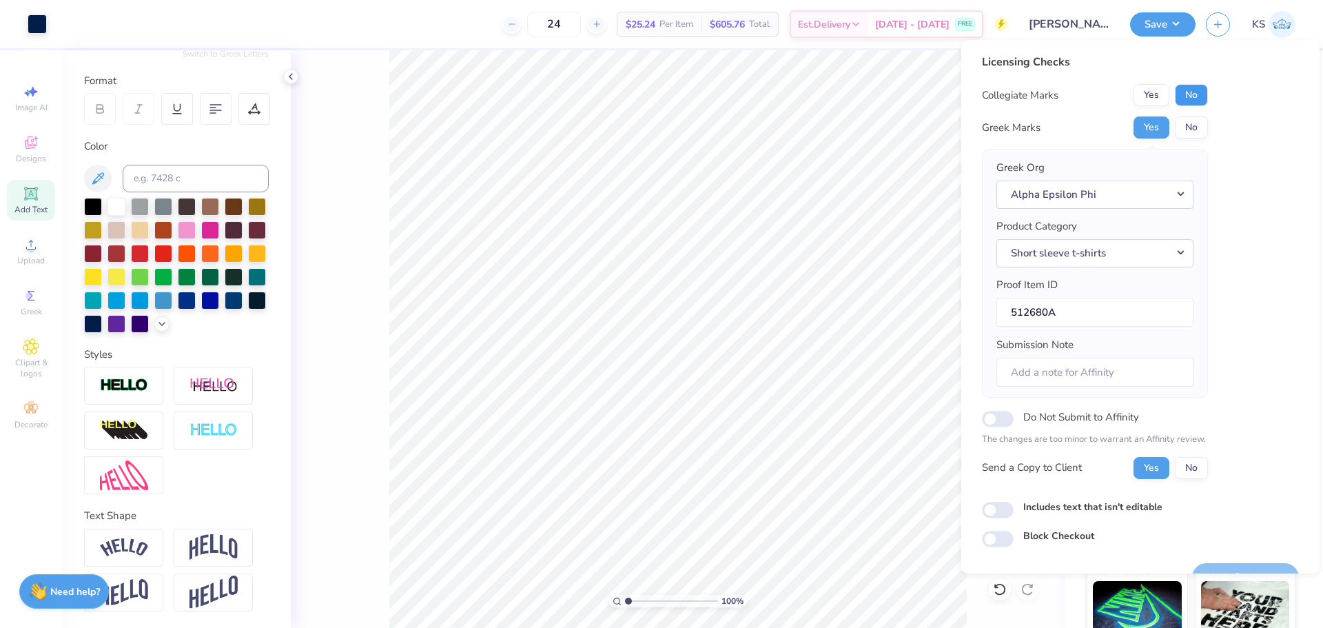
click at [1184, 101] on button "No" at bounding box center [1191, 95] width 33 height 22
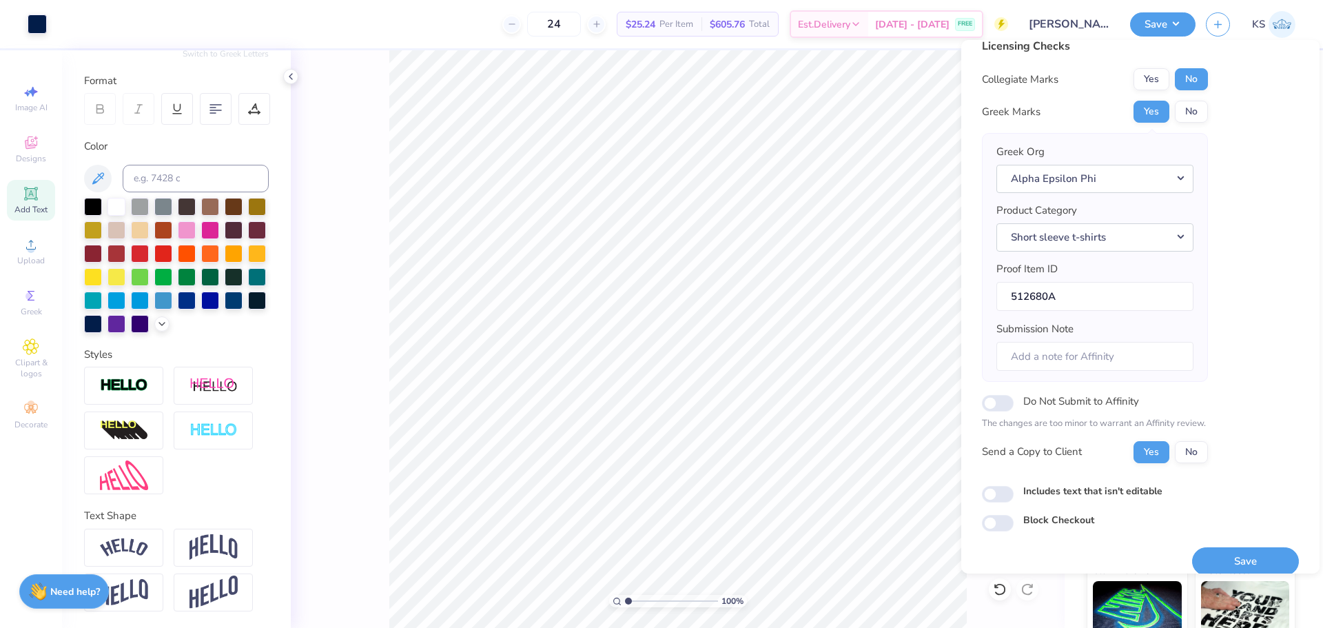
scroll to position [31, 0]
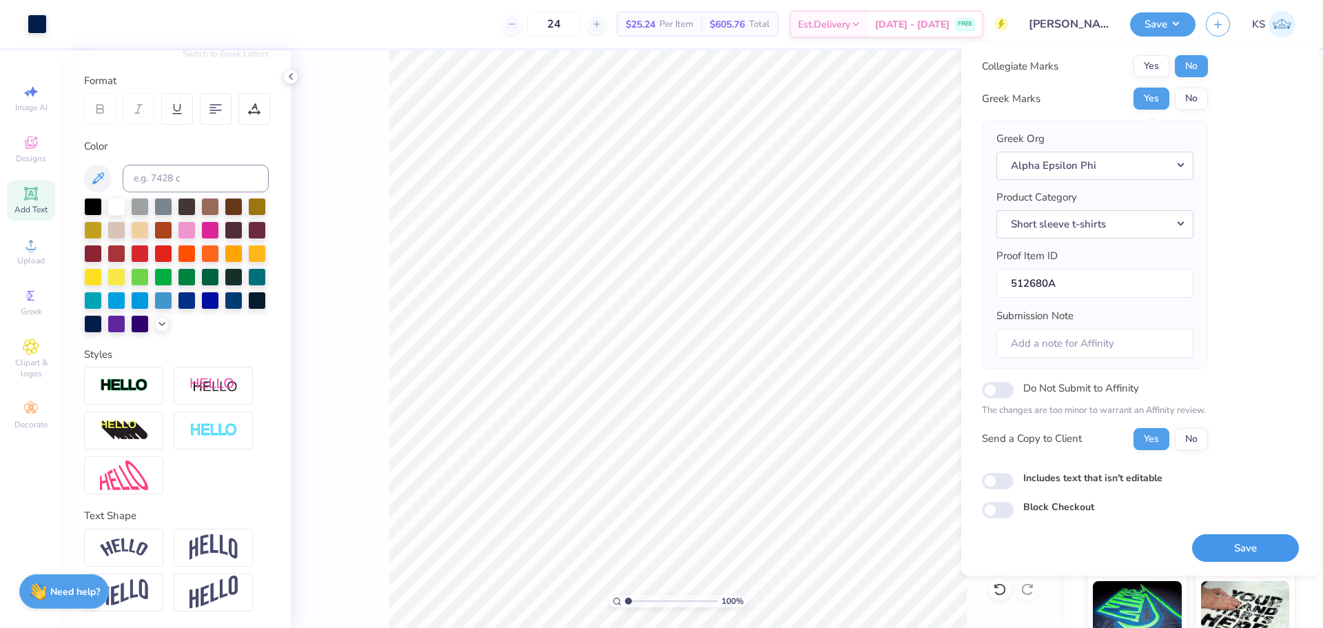
click at [1245, 539] on button "Save" at bounding box center [1245, 548] width 107 height 28
